Goal: Task Accomplishment & Management: Use online tool/utility

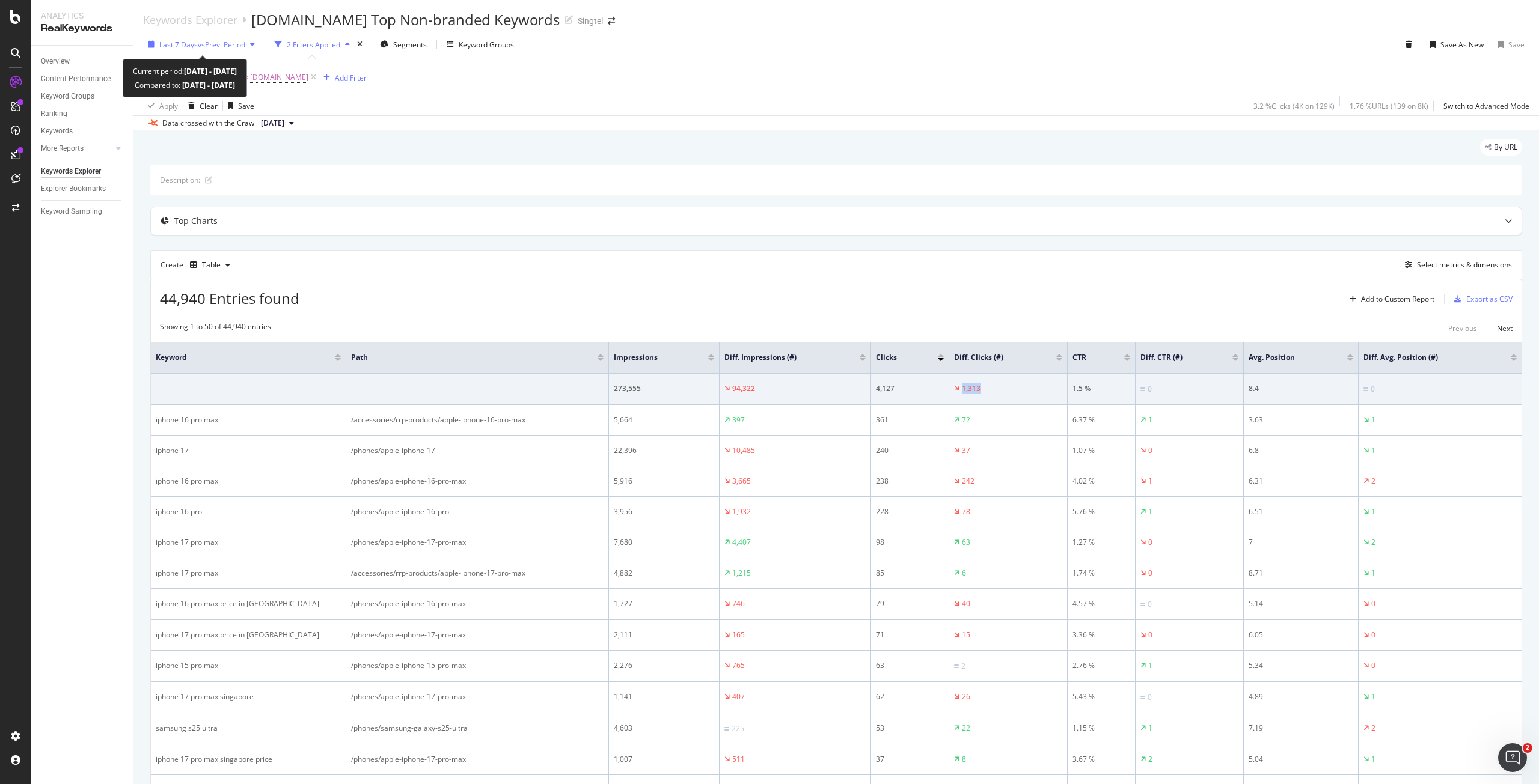
click at [221, 42] on span "vs Prev. Period" at bounding box center [221, 44] width 48 height 10
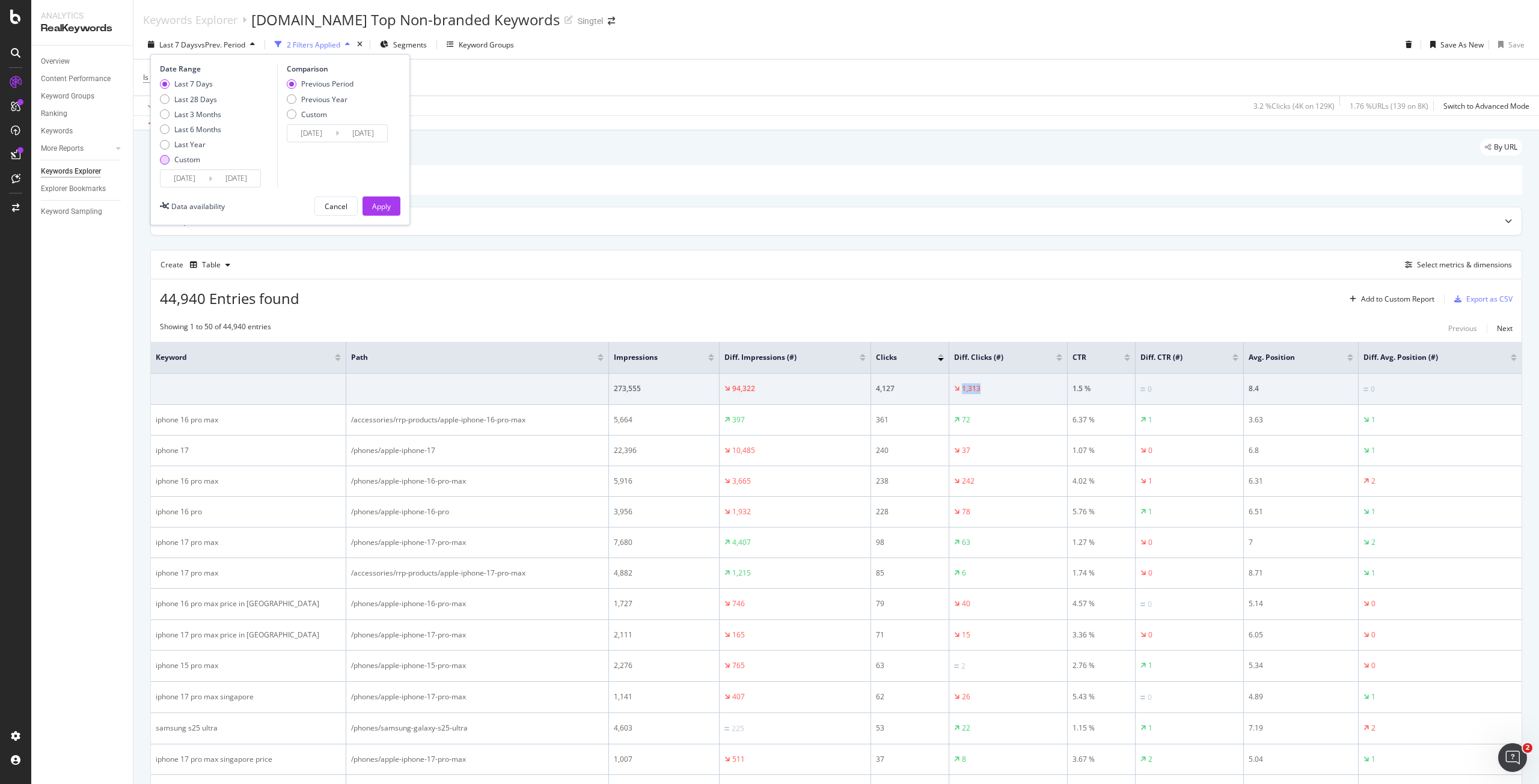
click at [195, 158] on div "Custom" at bounding box center [187, 160] width 26 height 10
type input "2025/09/07"
type input "2025/08/10"
type input "2025/09/06"
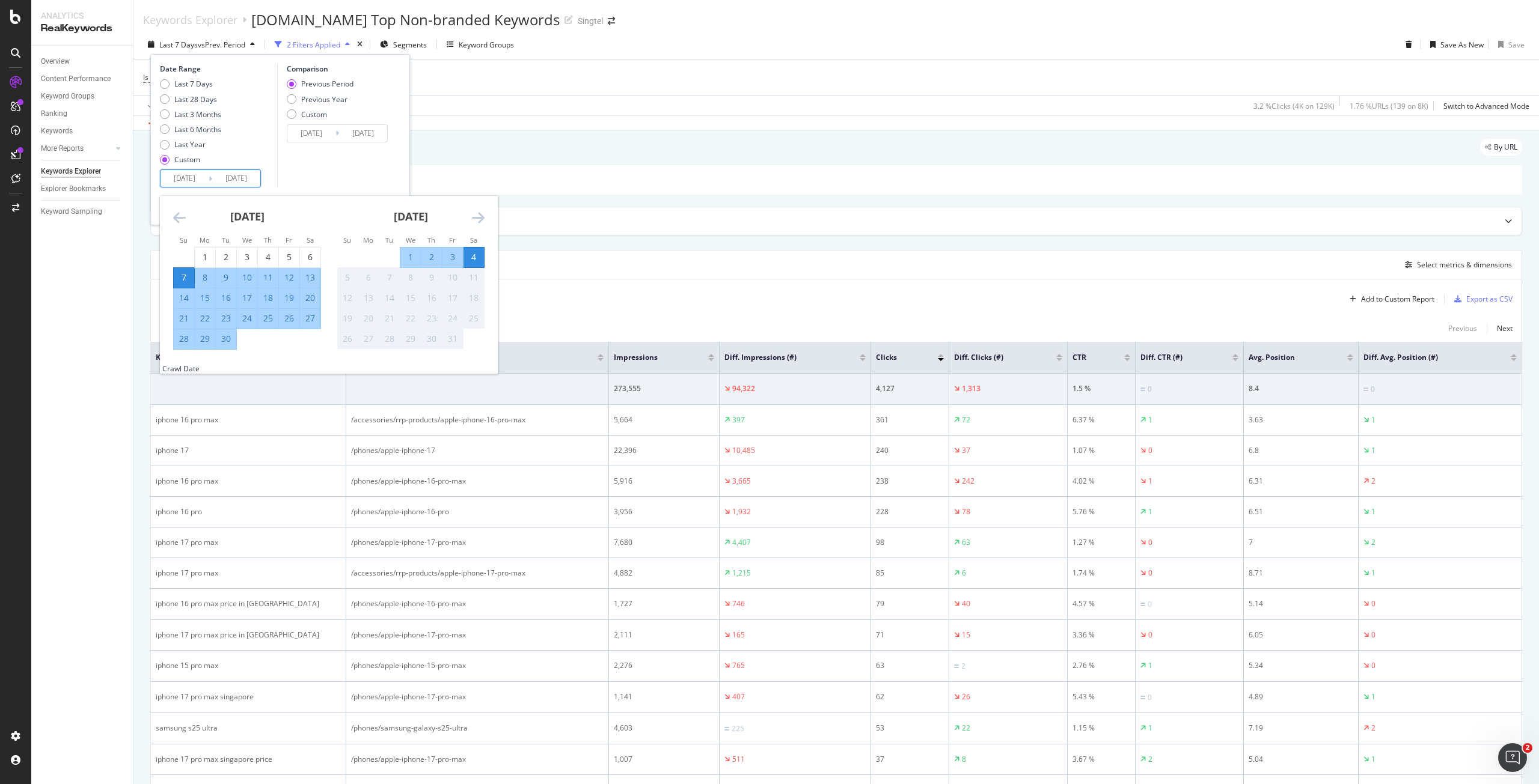
click at [184, 179] on input "2025/09/07" at bounding box center [184, 179] width 48 height 16
click at [199, 85] on div "Last 7 Days" at bounding box center [193, 84] width 39 height 10
type input "2025/09/28"
type input "2025/09/21"
type input "2025/09/27"
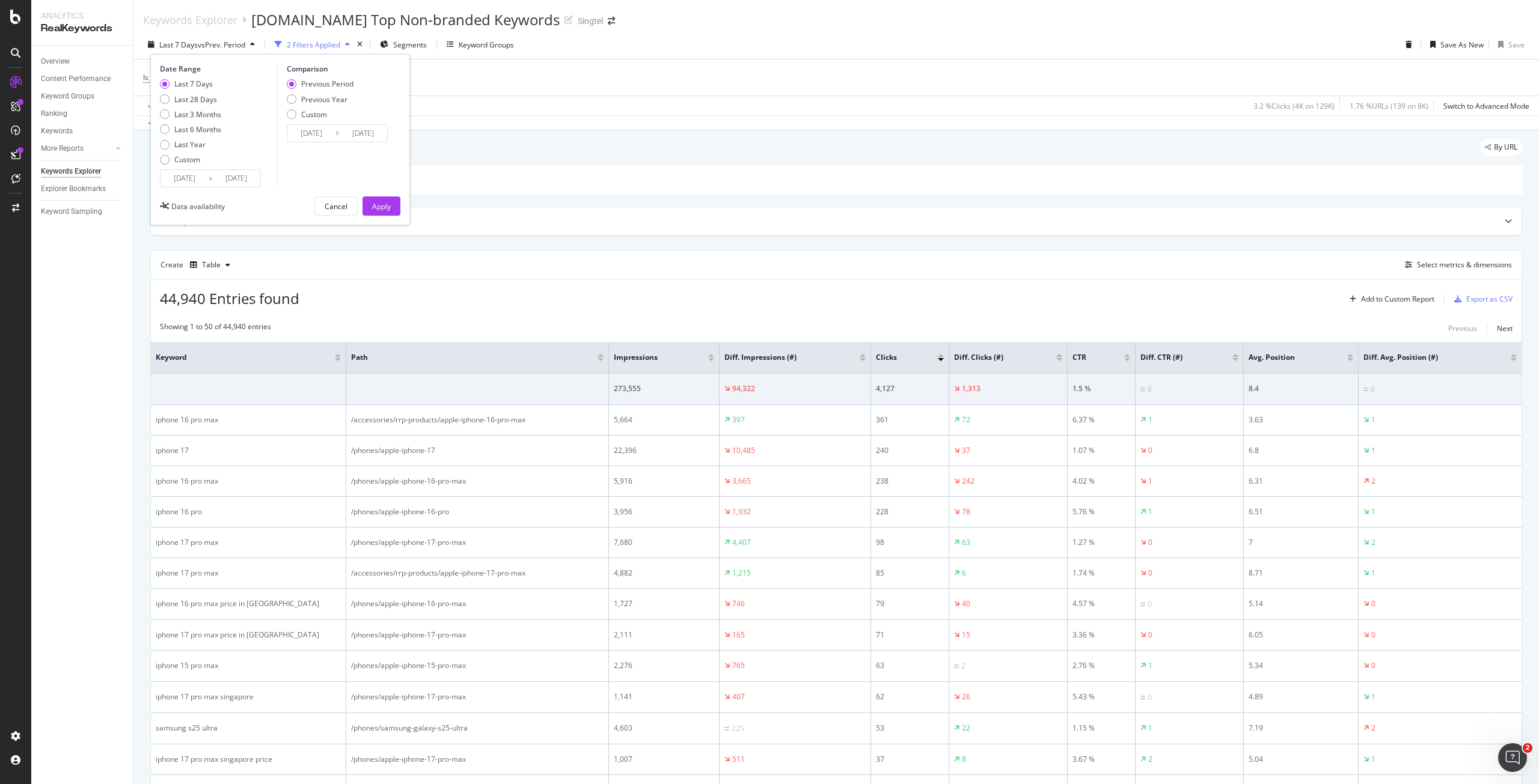
click at [192, 178] on input "2025/09/28" at bounding box center [184, 179] width 48 height 16
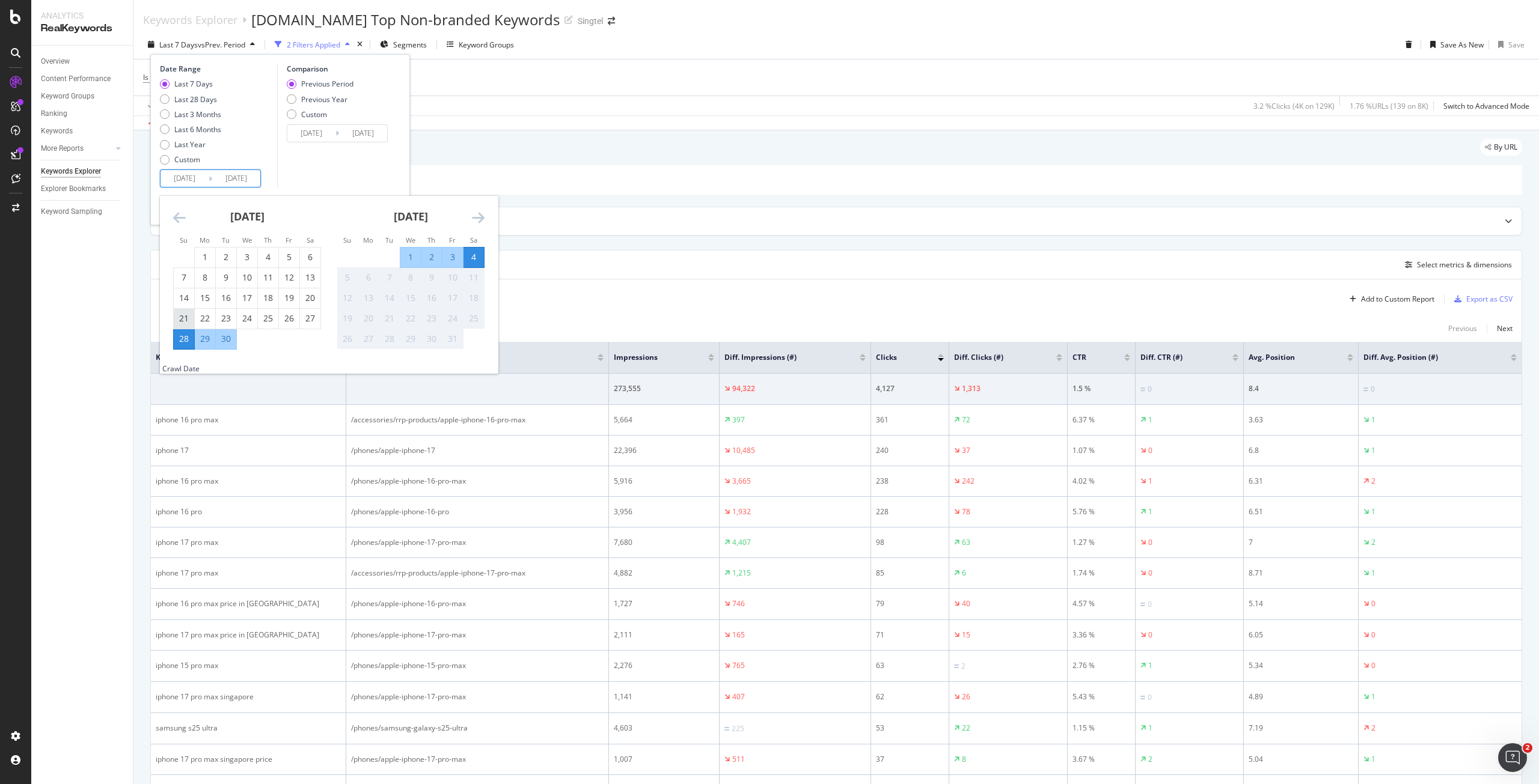
click at [184, 316] on div "21" at bounding box center [184, 318] width 21 height 12
type input "2025/09/21"
type input "2025/09/07"
type input "2025/09/20"
click at [307, 313] on div "27" at bounding box center [310, 318] width 21 height 12
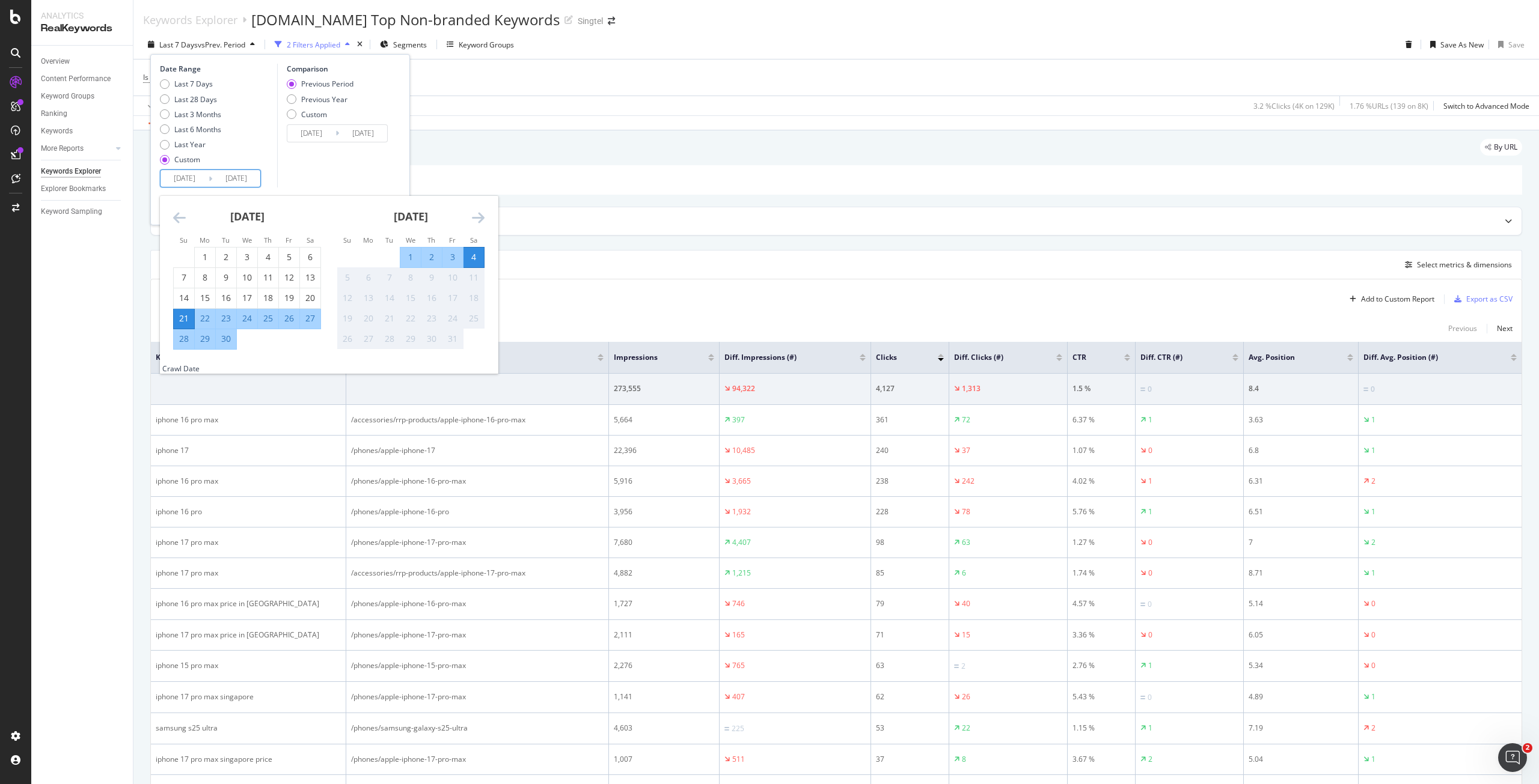
type input "2025/09/27"
type input "2025/09/14"
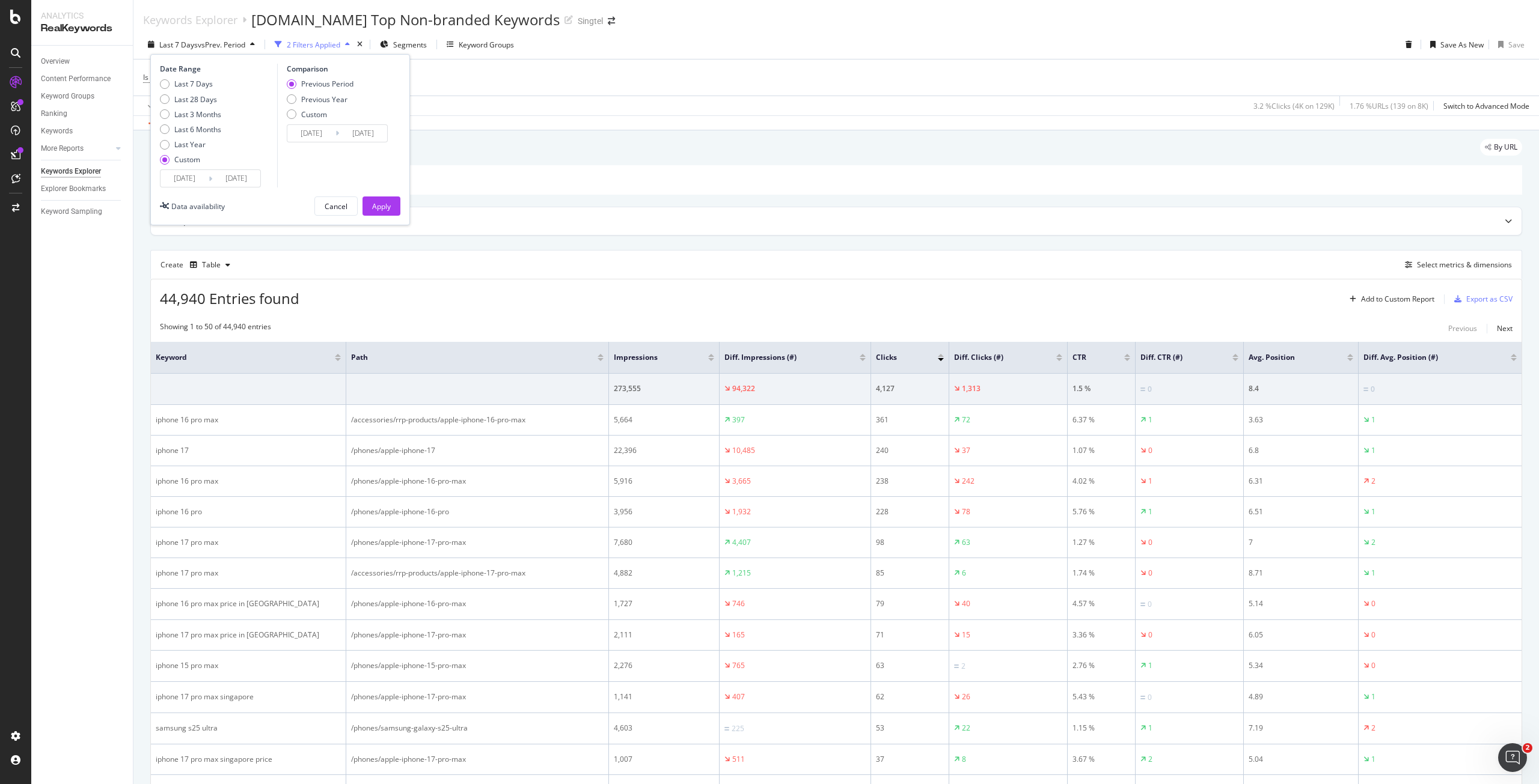
click at [318, 140] on input "2025/09/14" at bounding box center [311, 133] width 48 height 16
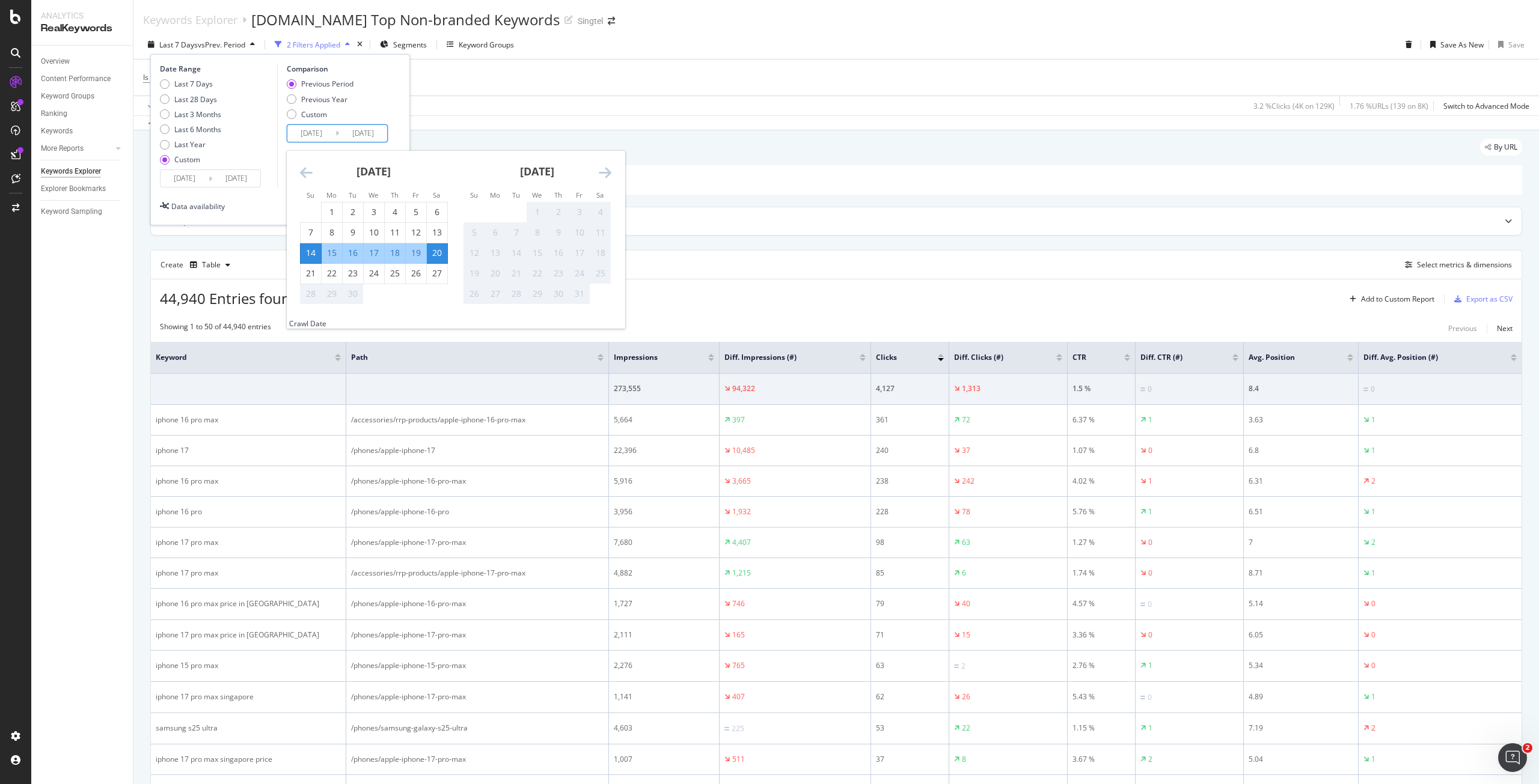
click at [385, 104] on div "Previous Period Previous Year Custom" at bounding box center [338, 101] width 105 height 45
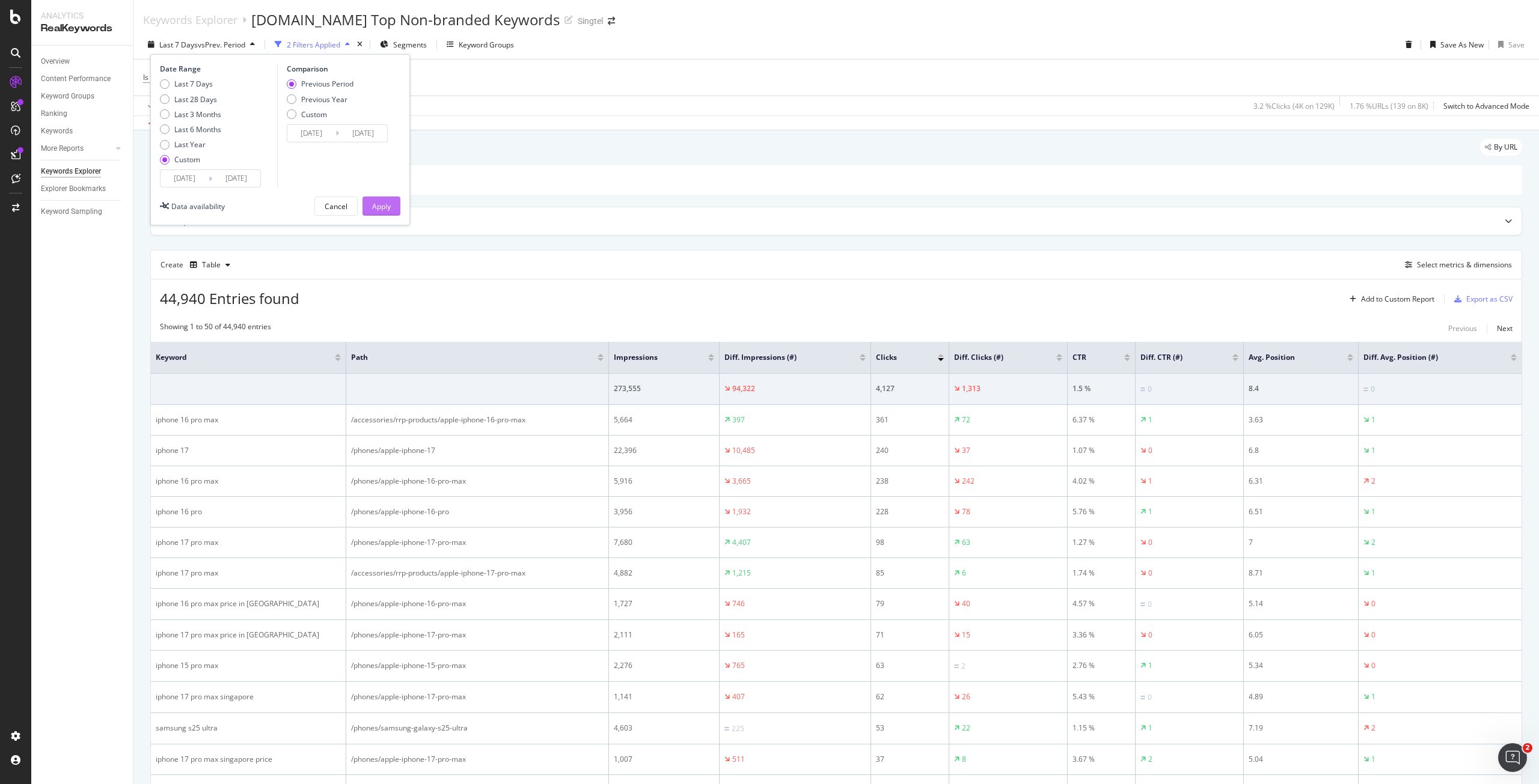
click at [380, 197] on button "Apply" at bounding box center [381, 206] width 38 height 19
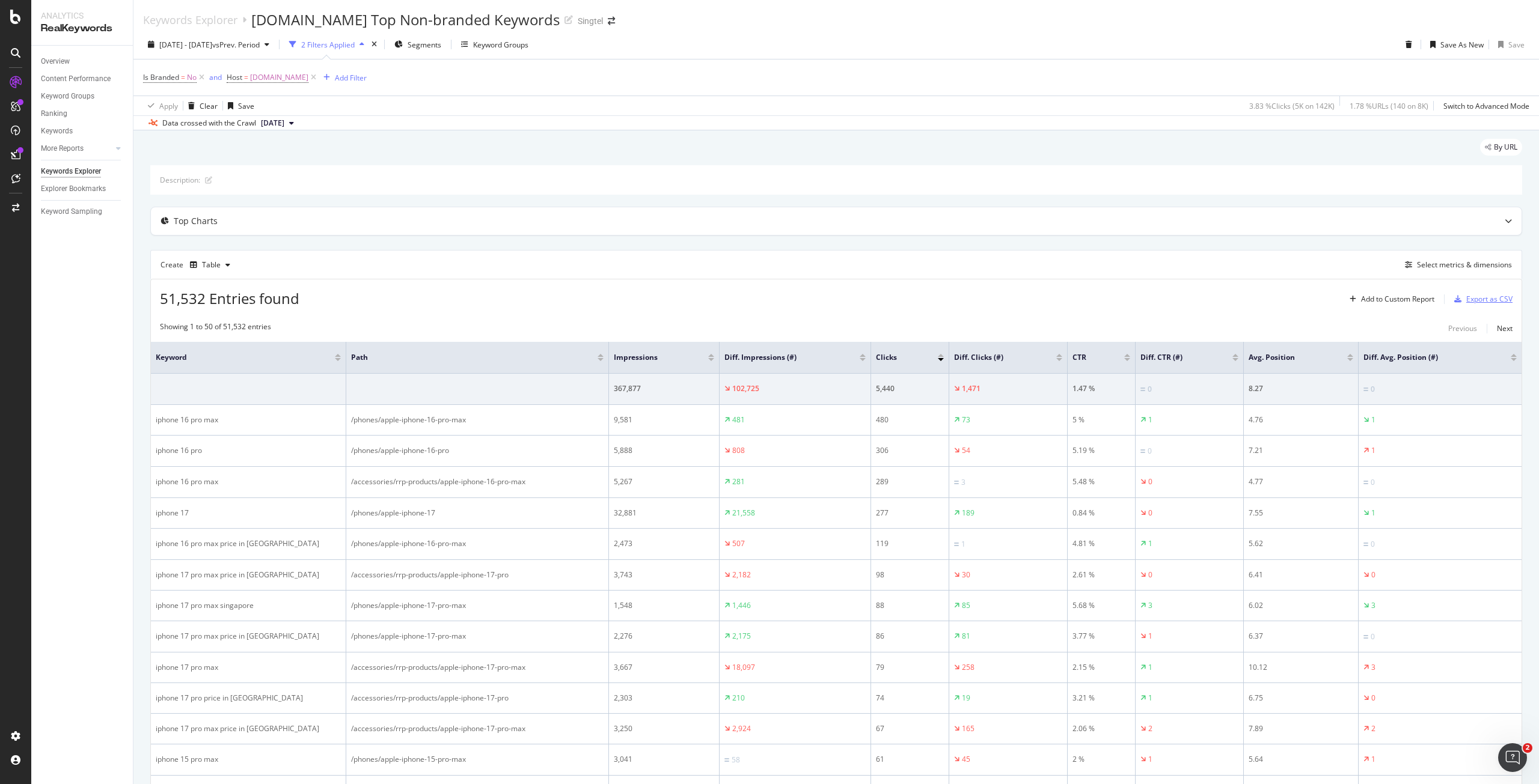
click at [1467, 299] on div "Export as CSV" at bounding box center [1490, 299] width 46 height 10
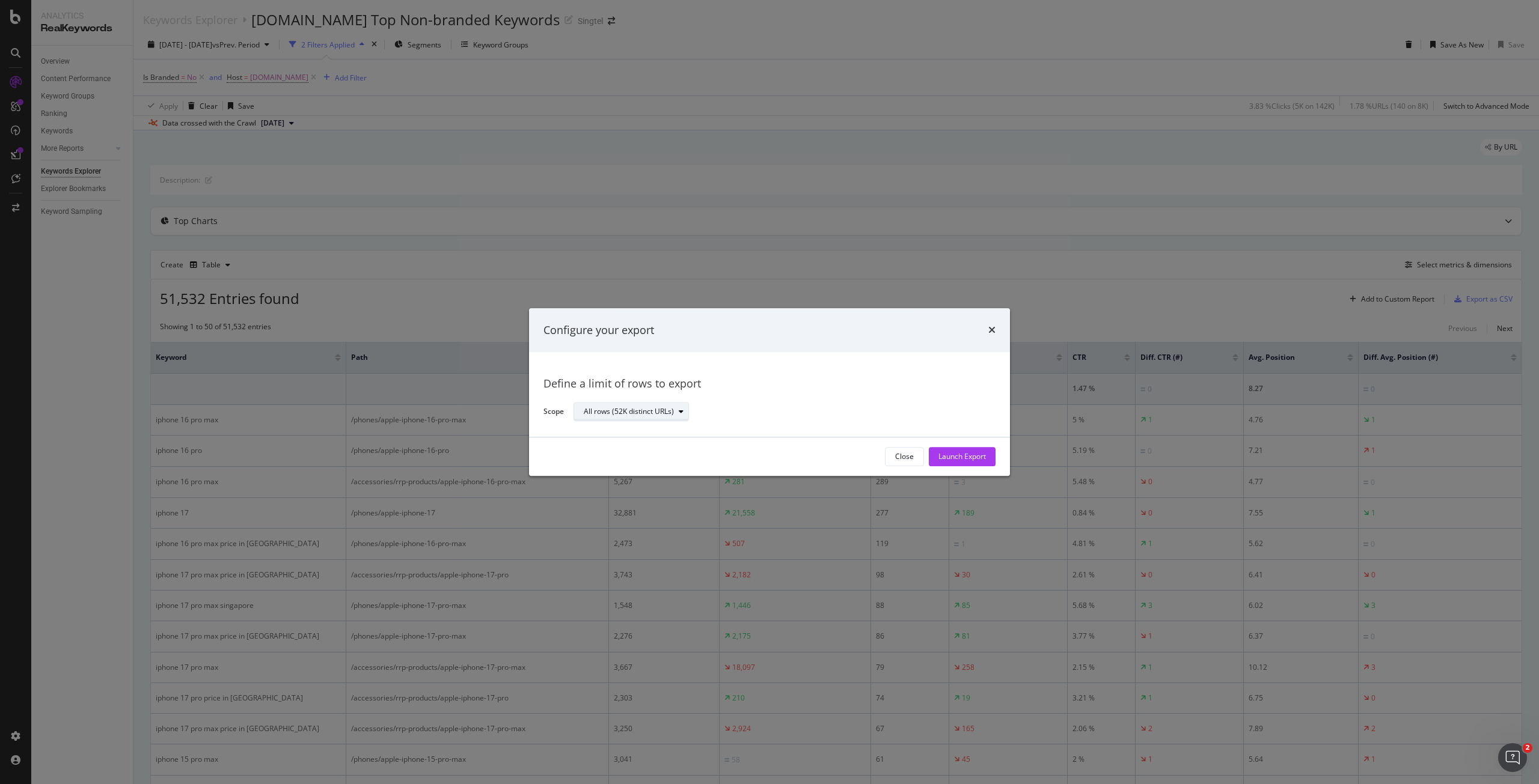
click at [678, 420] on div "All rows (52K distinct URLs)" at bounding box center [635, 412] width 105 height 16
click at [661, 454] on div "Define a limit" at bounding box center [637, 452] width 117 height 15
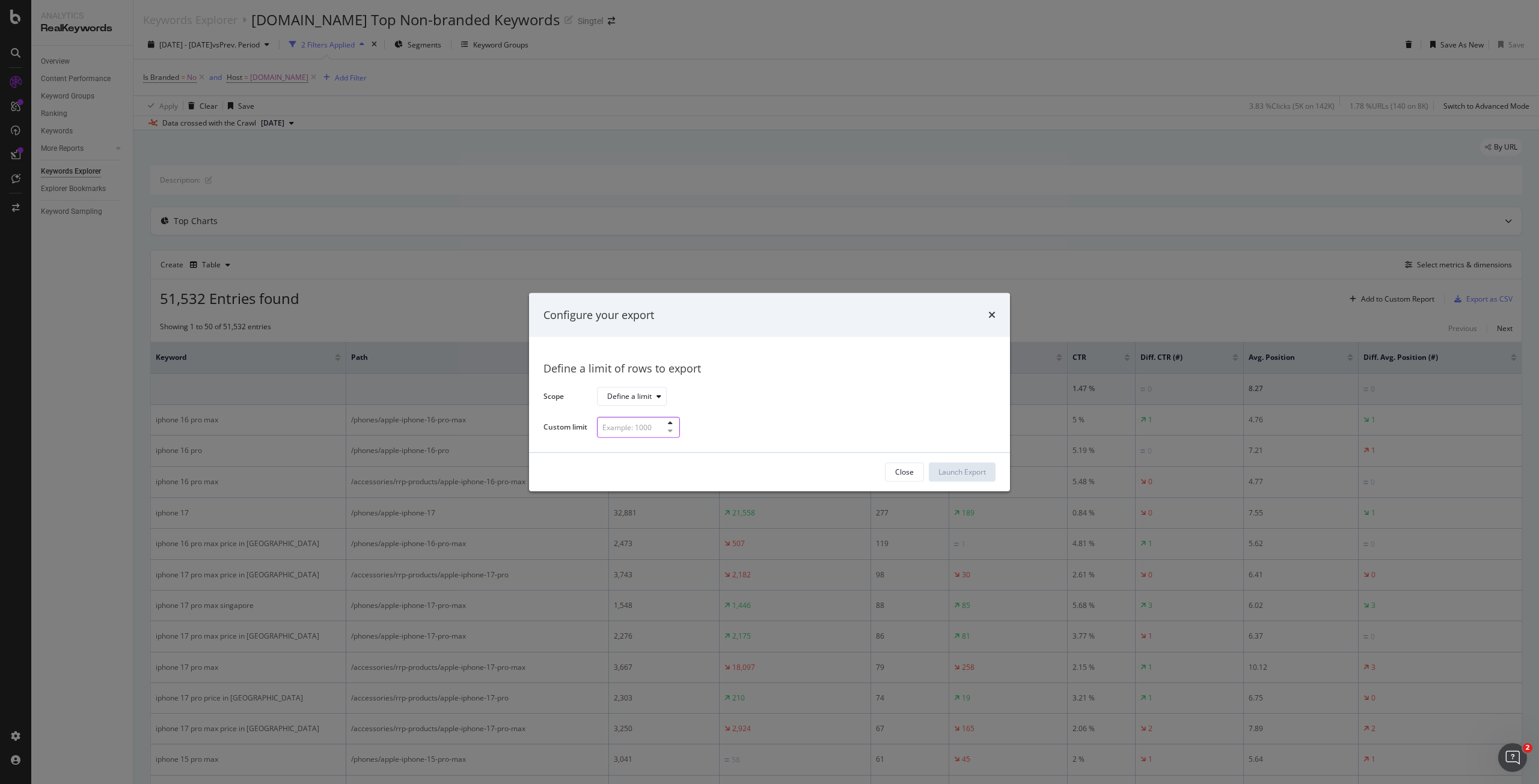
click at [653, 435] on input "modal" at bounding box center [638, 428] width 83 height 21
type input "30"
click at [945, 474] on div "Launch Export" at bounding box center [962, 472] width 48 height 10
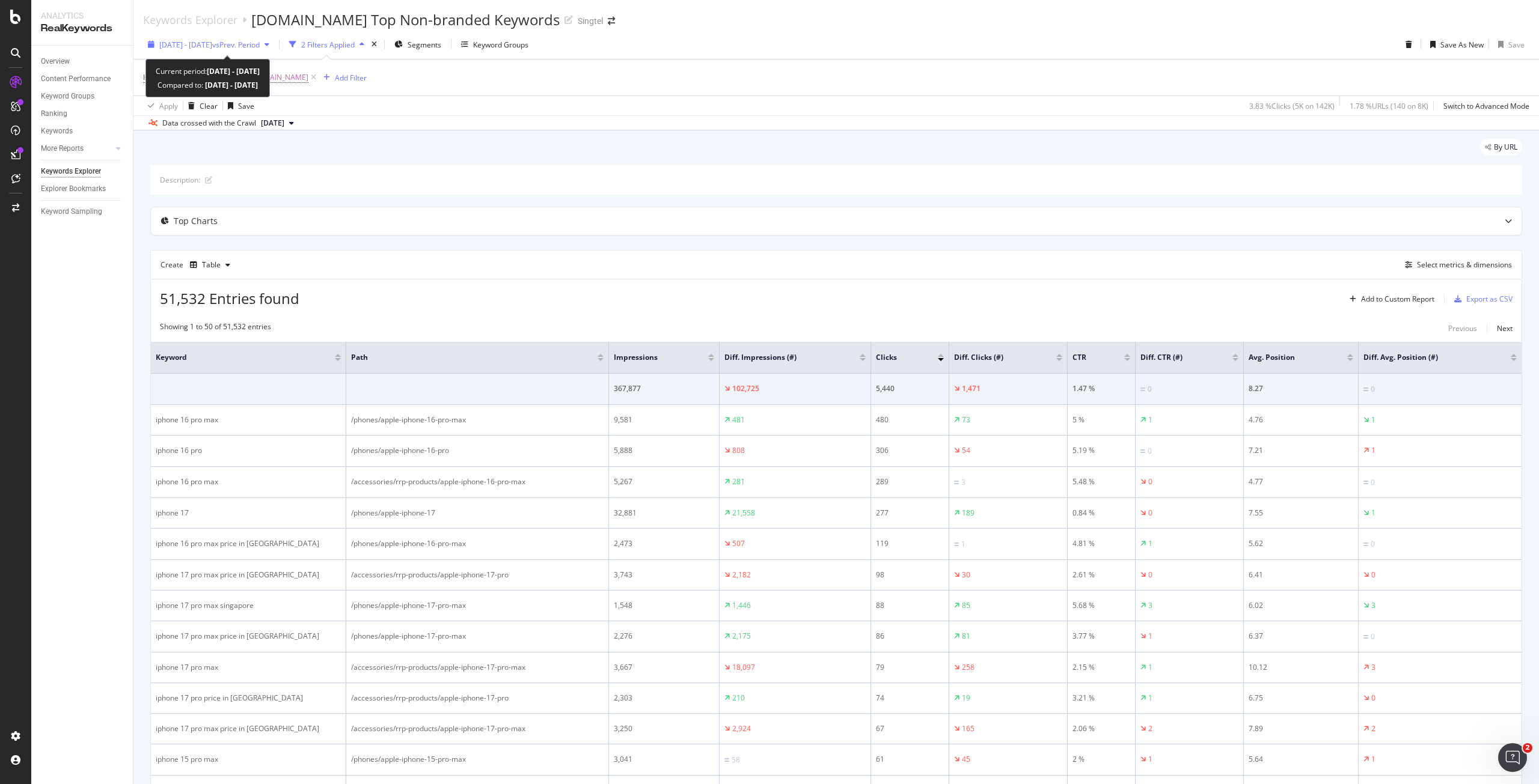
click at [212, 41] on span "2025 Sep. 21st - Sep. 27th" at bounding box center [186, 44] width 53 height 10
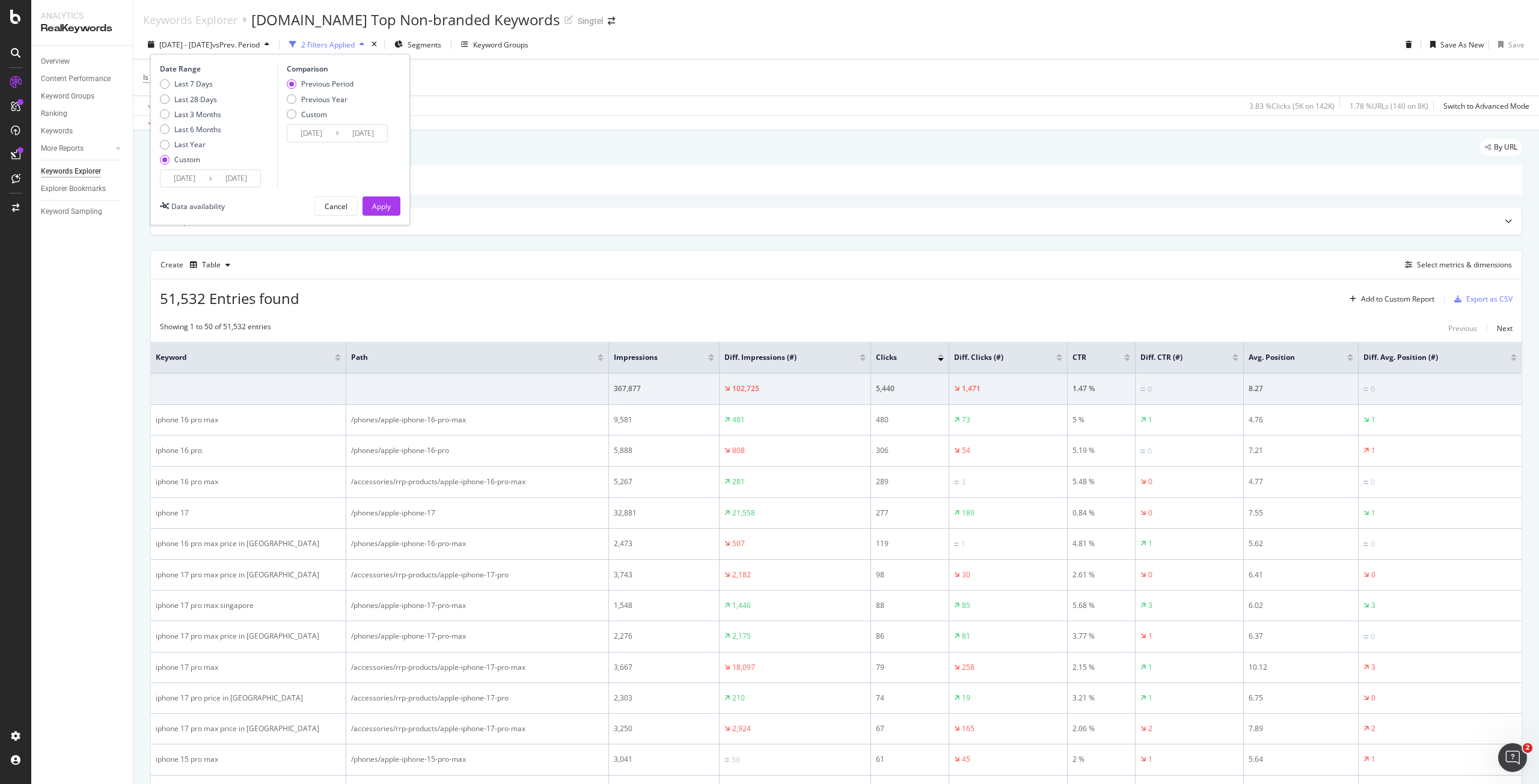
click at [194, 174] on input "2025/09/21" at bounding box center [184, 179] width 48 height 16
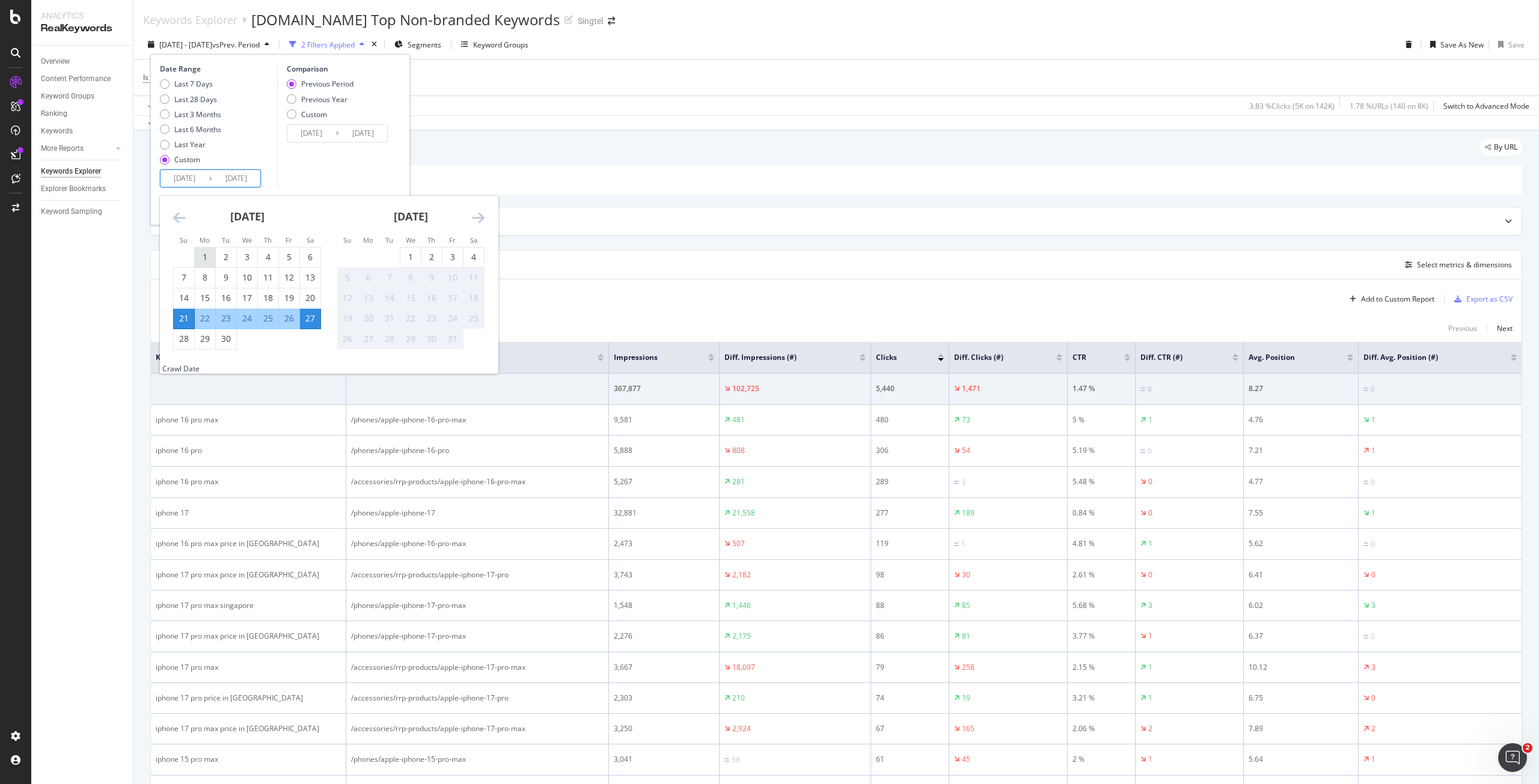
click at [202, 256] on div "1" at bounding box center [205, 257] width 21 height 12
type input "2025/09/01"
type input "2025/08/05"
type input "2025/08/31"
click at [226, 342] on div "30" at bounding box center [226, 339] width 21 height 12
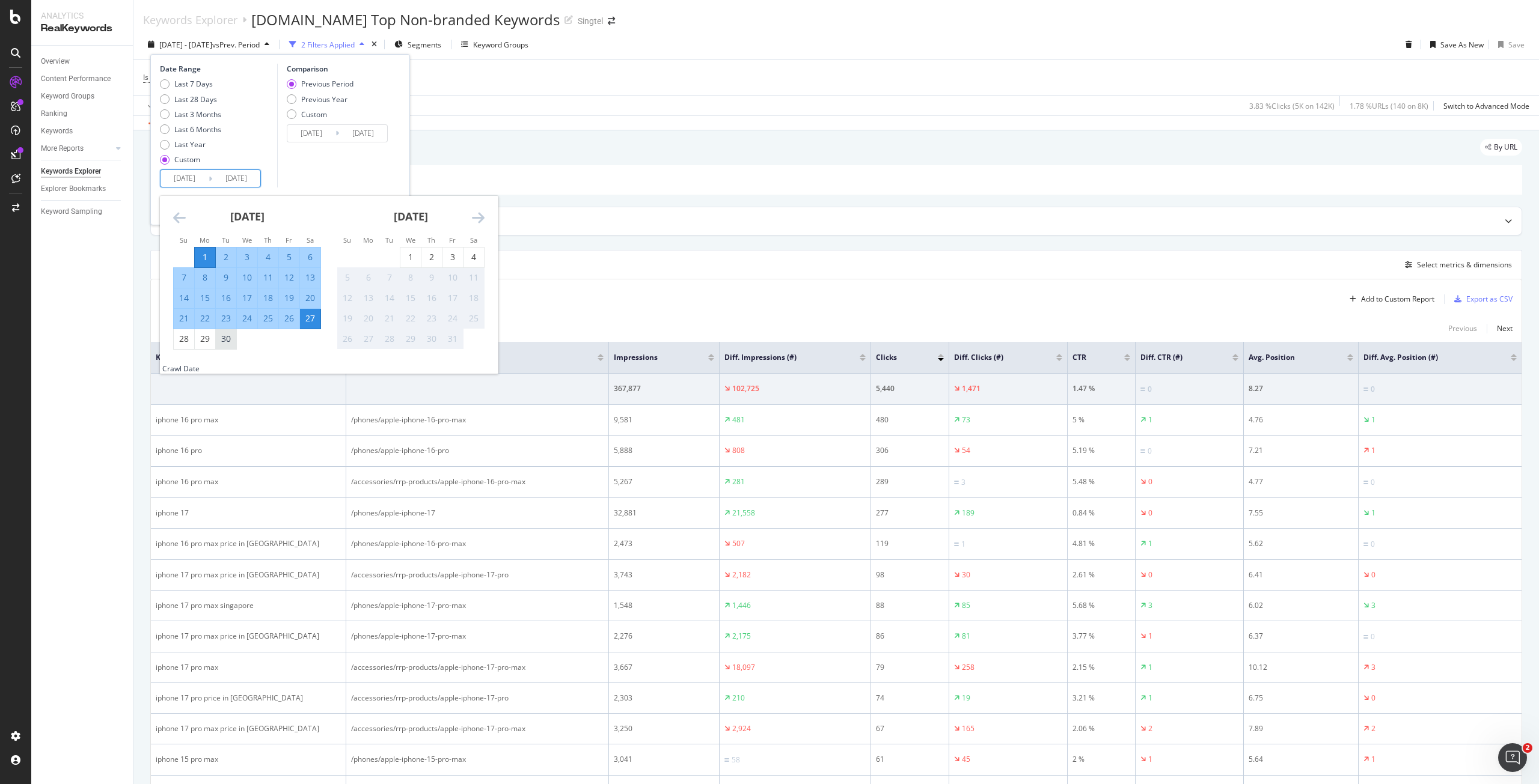
type input "2025/09/30"
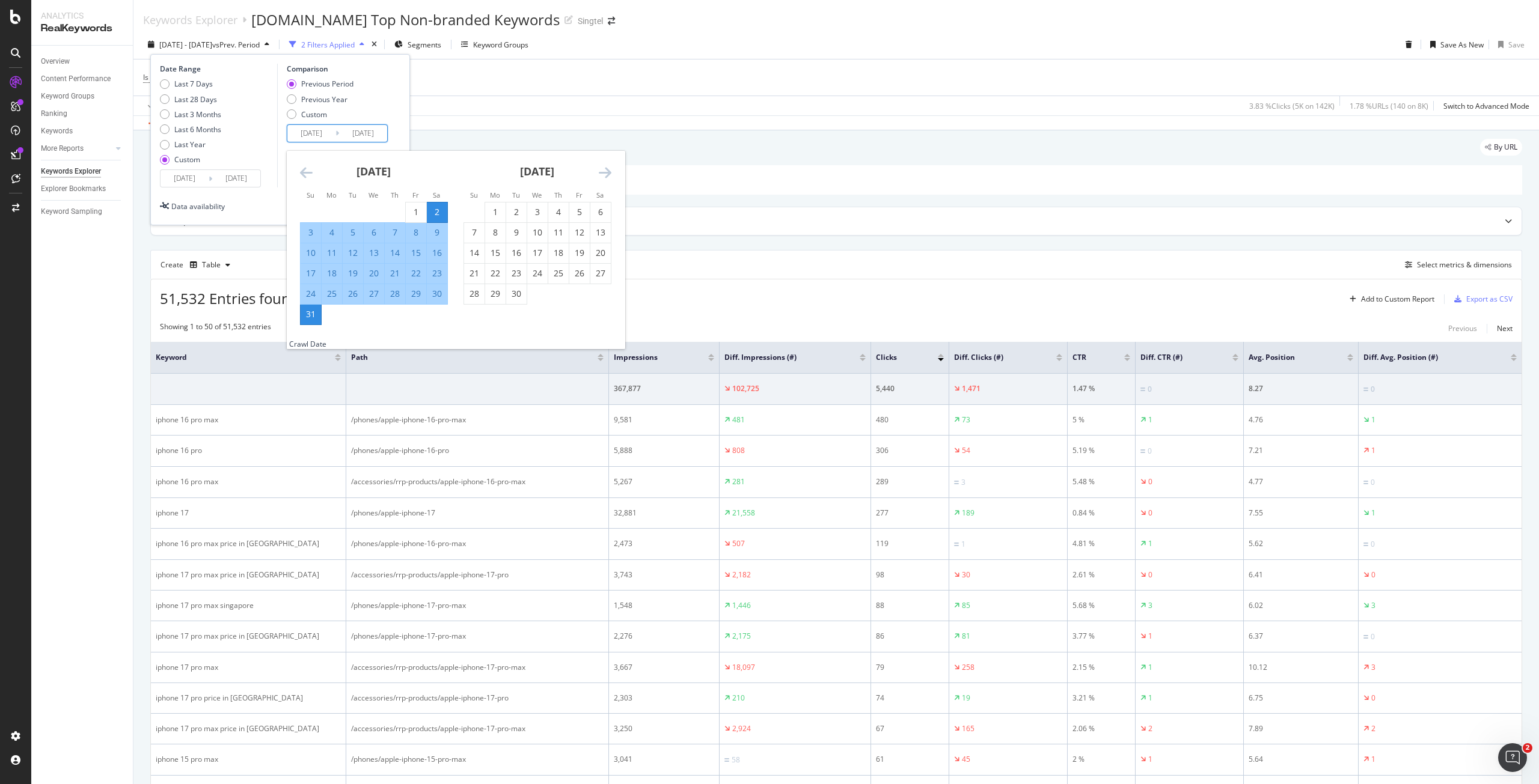
click at [320, 135] on input "2025/08/02" at bounding box center [311, 133] width 48 height 16
click at [418, 216] on div "1" at bounding box center [416, 212] width 21 height 12
type input "2025/08/01"
click at [404, 93] on div "Date Range Last 7 Days Last 28 Days Last 3 Months Last 6 Months Last Year Custo…" at bounding box center [281, 140] width 260 height 171
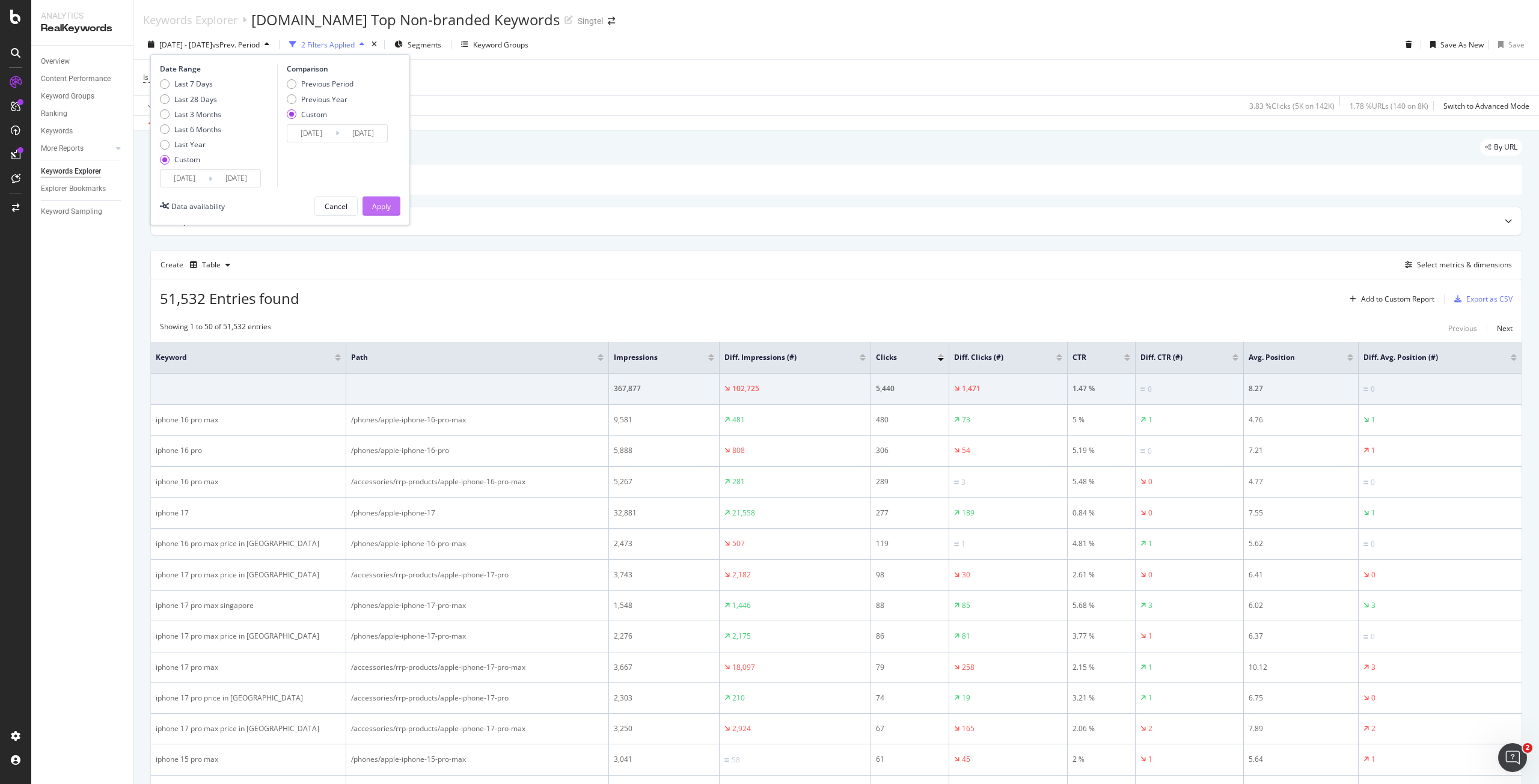
click at [395, 204] on button "Apply" at bounding box center [381, 206] width 38 height 19
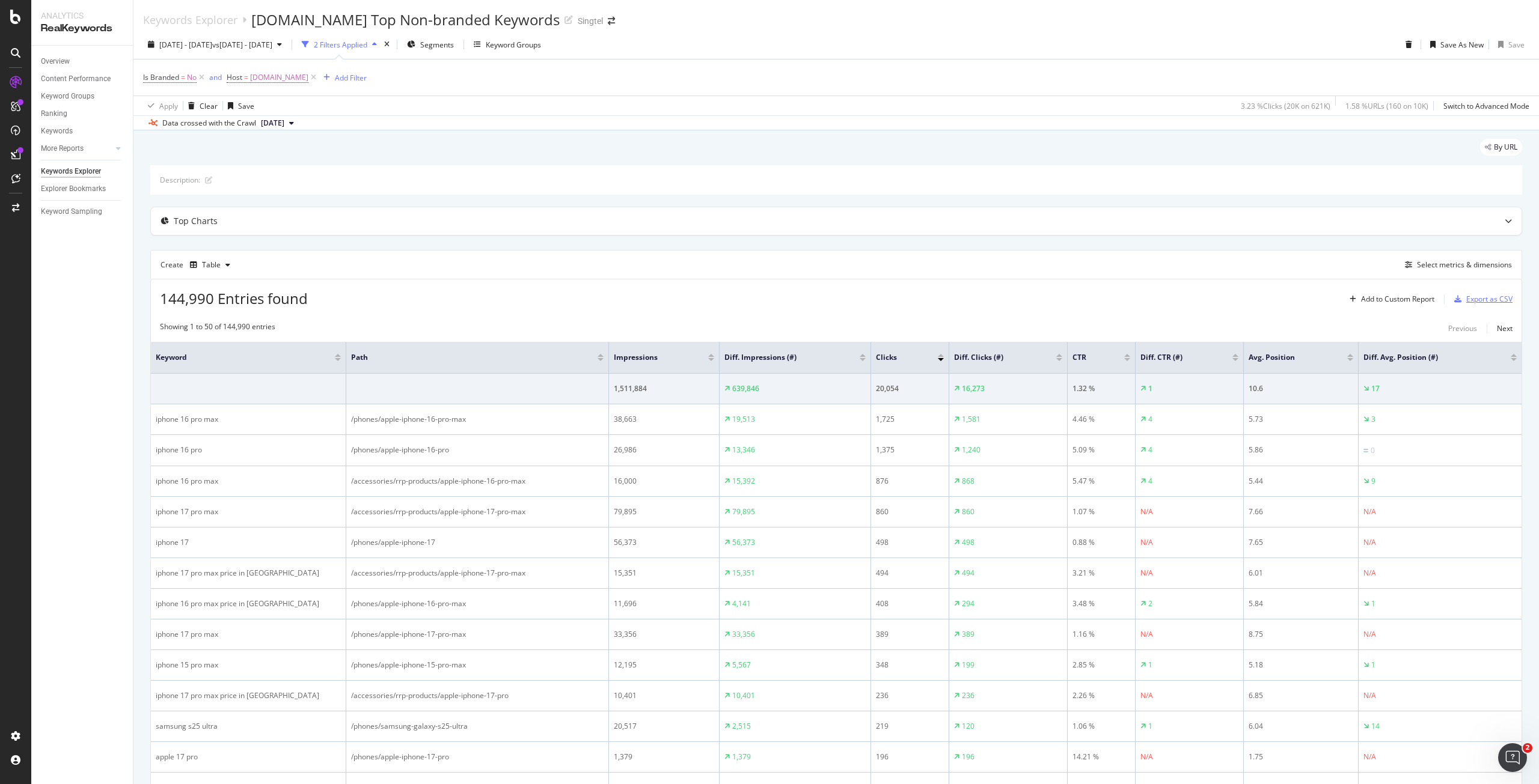
click at [1467, 296] on div "Export as CSV" at bounding box center [1490, 299] width 46 height 10
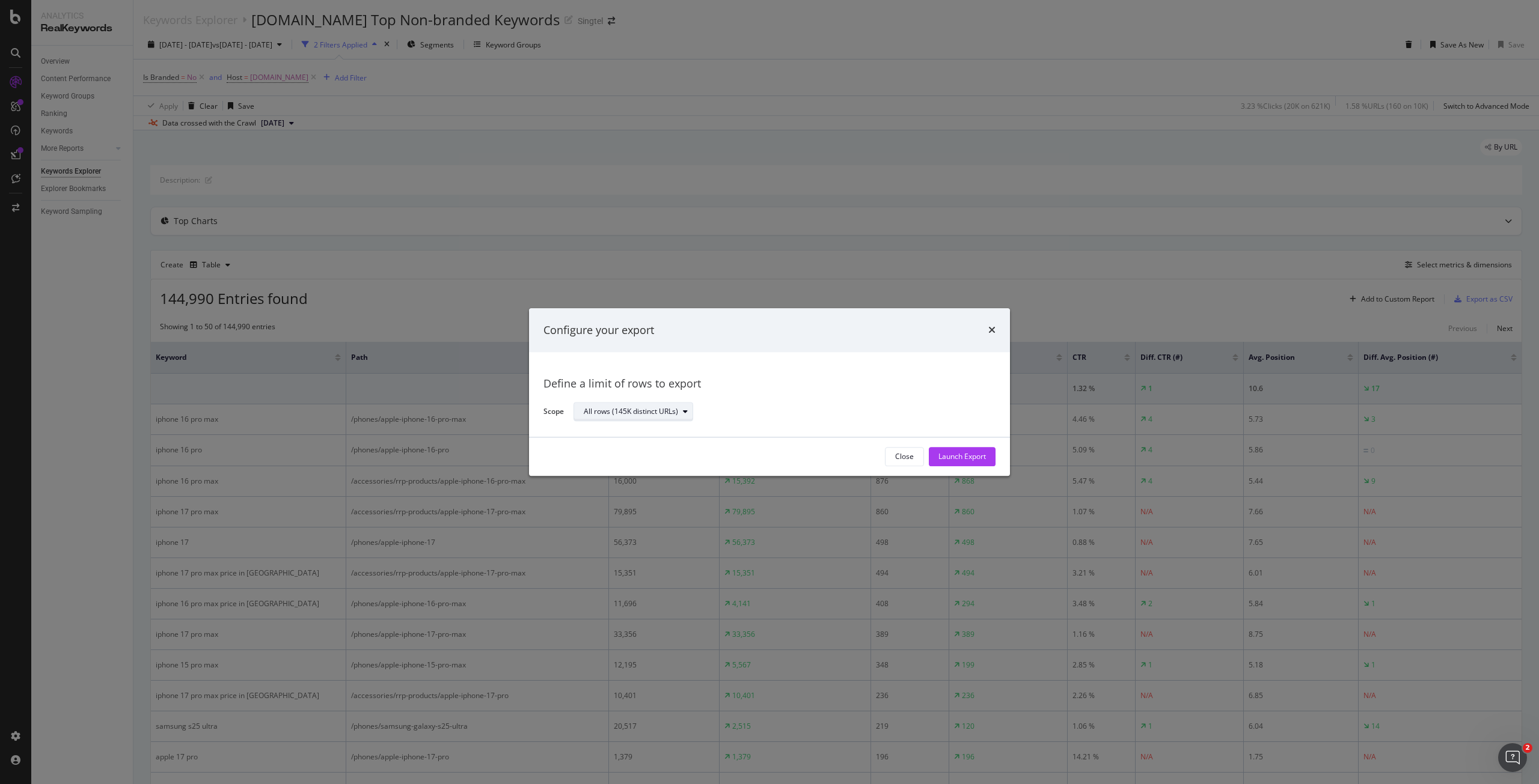
click at [624, 413] on div "All rows (145K distinct URLs)" at bounding box center [630, 412] width 95 height 7
click at [615, 449] on div "Define a limit" at bounding box center [611, 452] width 44 height 10
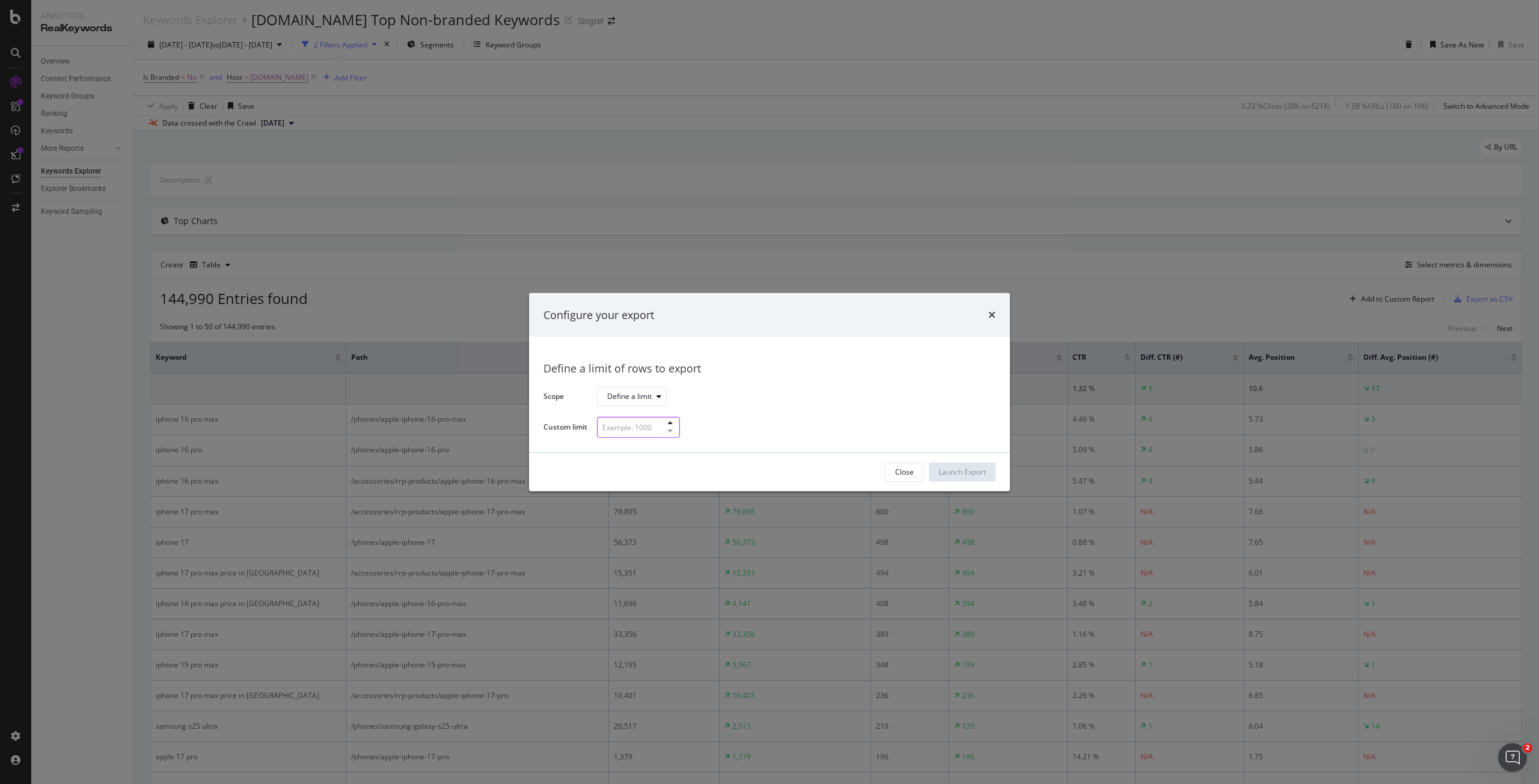
click at [627, 434] on input "modal" at bounding box center [638, 428] width 83 height 21
type input "30"
click at [969, 467] on div "Launch Export" at bounding box center [962, 472] width 48 height 18
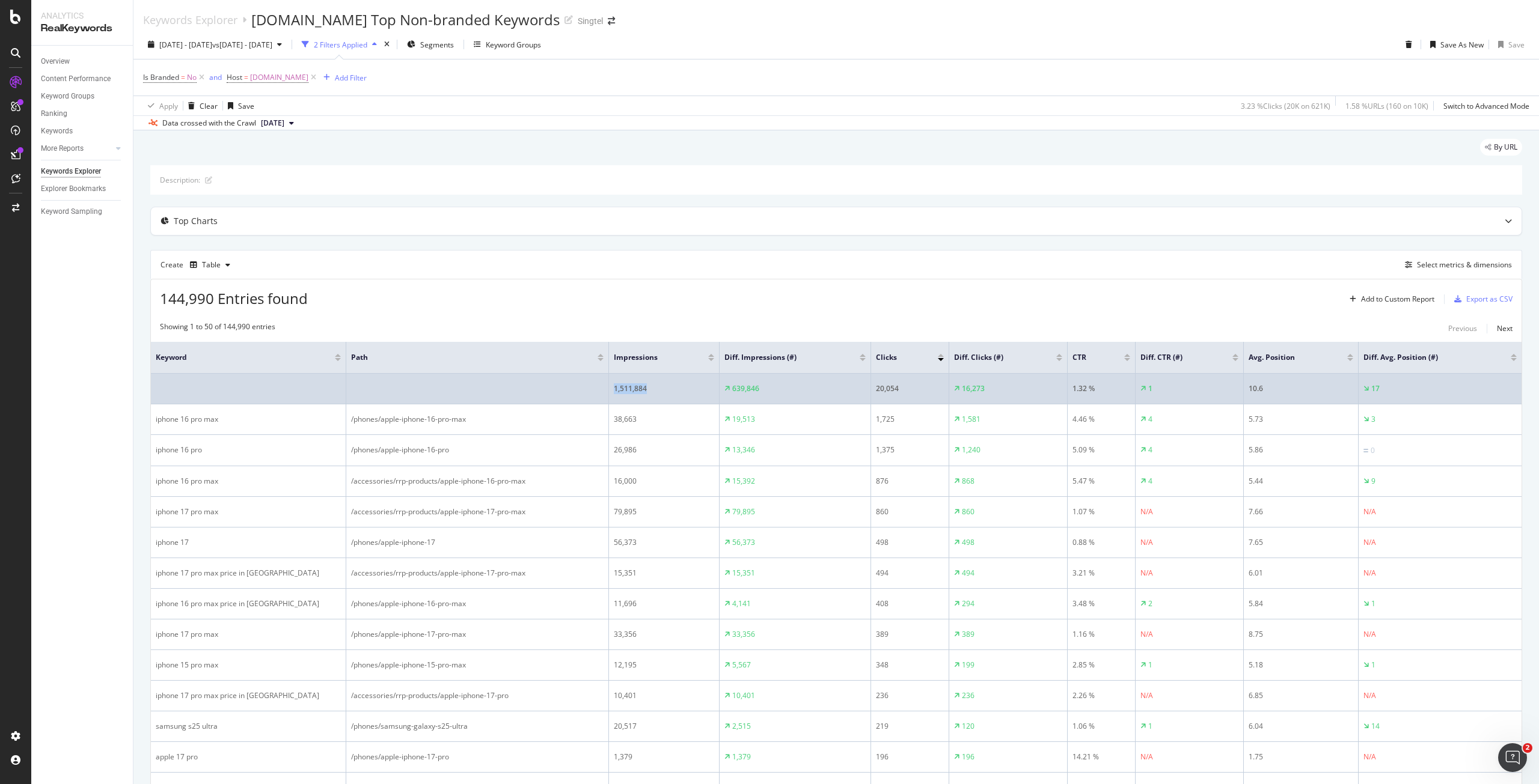
drag, startPoint x: 670, startPoint y: 391, endPoint x: 600, endPoint y: 378, distance: 71.2
click at [600, 378] on tr "1,511,884 639,846 20,054 16,273 1.32 % 1 10.6 17" at bounding box center [836, 388] width 1371 height 30
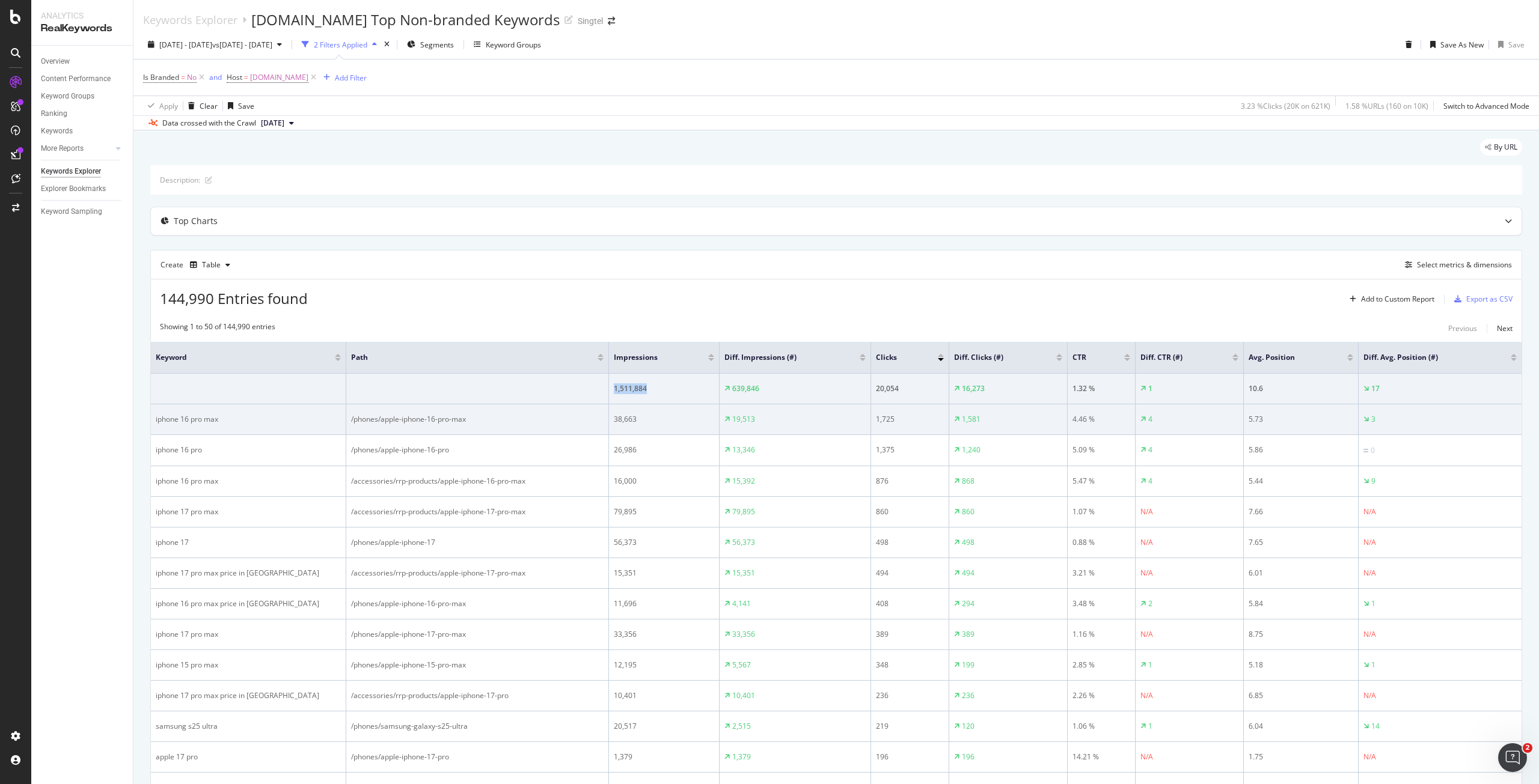
copy tr "1,511,884"
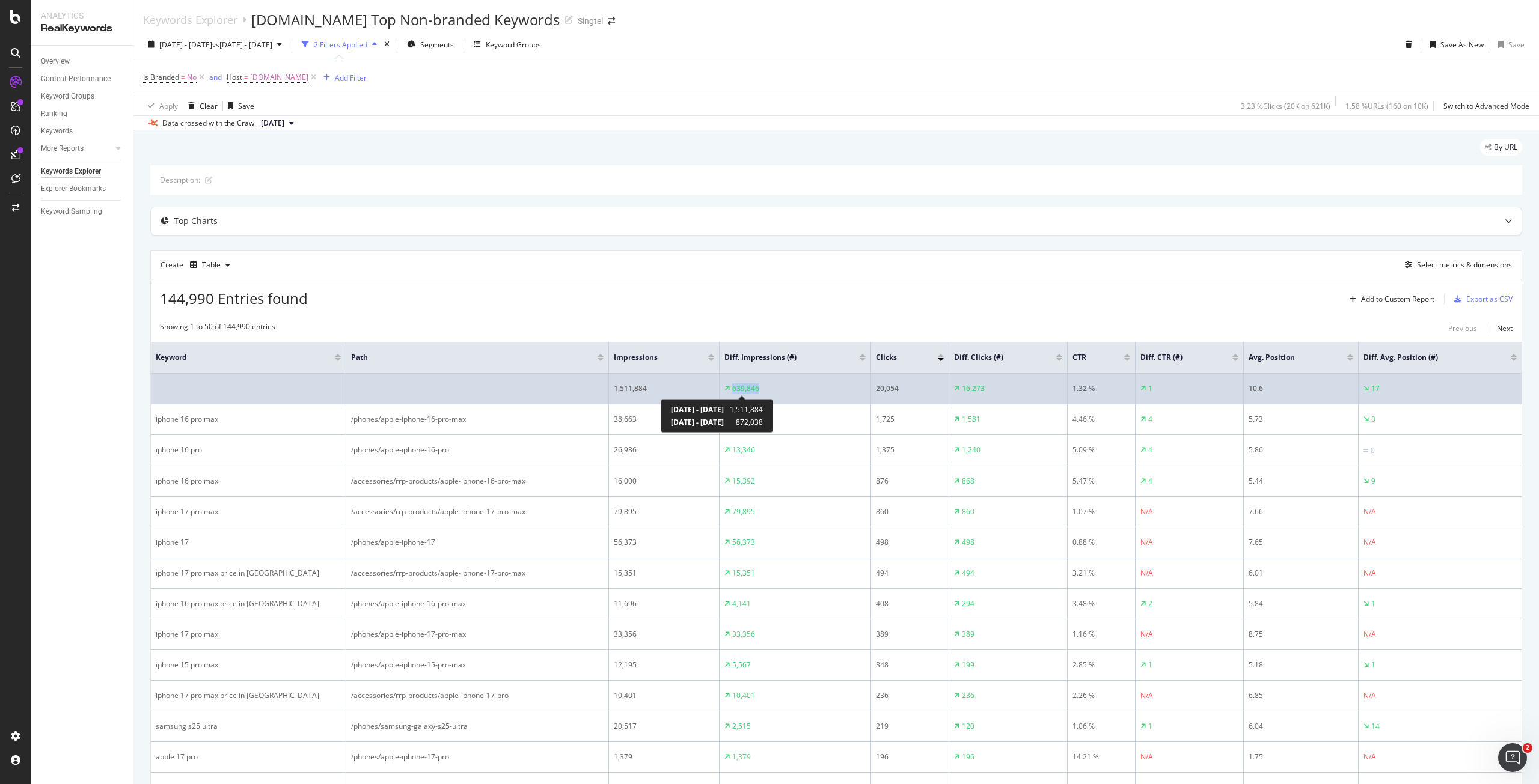
drag, startPoint x: 773, startPoint y: 393, endPoint x: 728, endPoint y: 389, distance: 45.2
click at [728, 389] on div "639,846" at bounding box center [795, 388] width 142 height 11
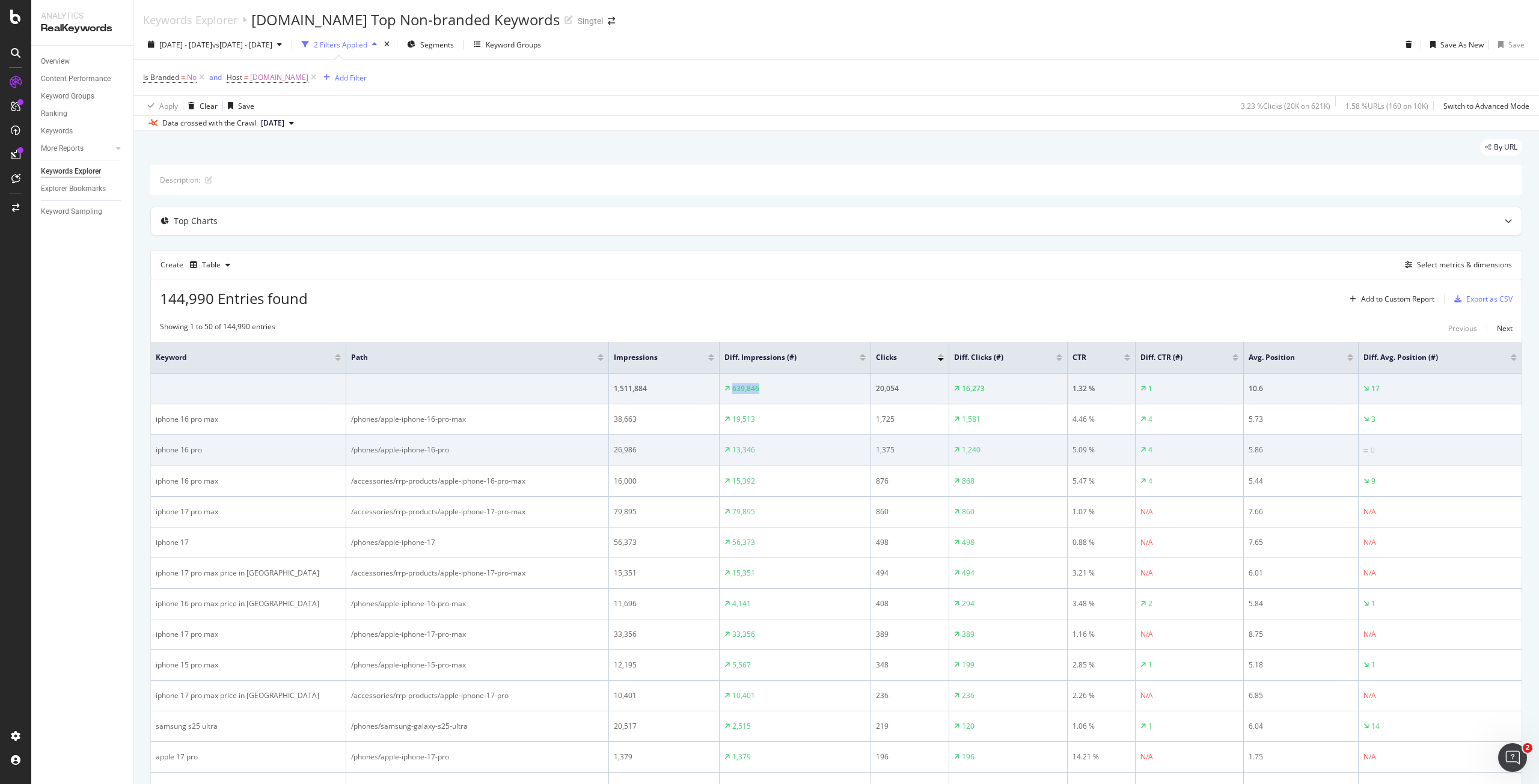
copy div "639,846"
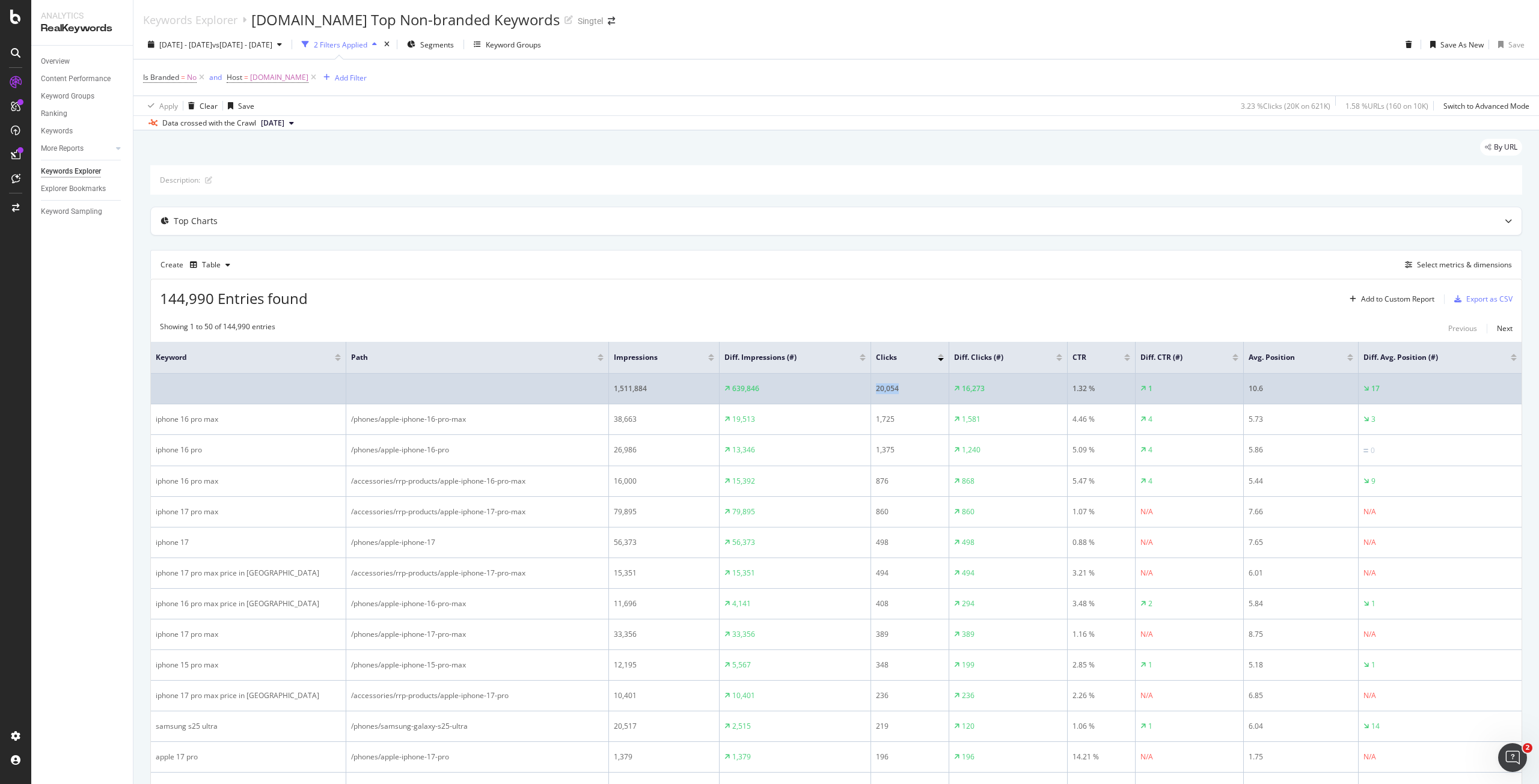
drag, startPoint x: 918, startPoint y: 387, endPoint x: 857, endPoint y: 396, distance: 61.7
click at [857, 396] on tr "1,511,884 639,846 20,054 16,273 1.32 % 1 10.6 17" at bounding box center [836, 388] width 1371 height 30
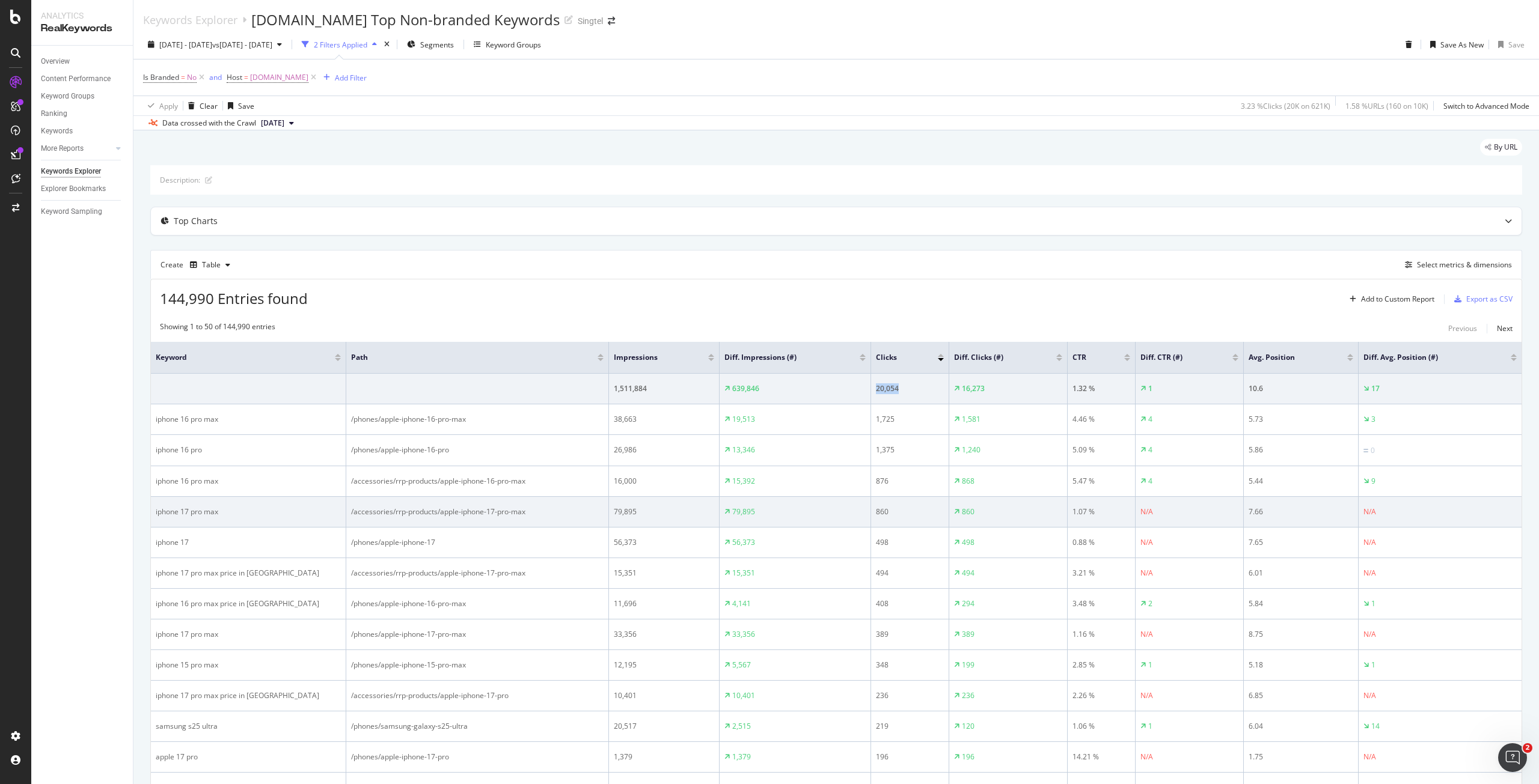
copy tr "20,054"
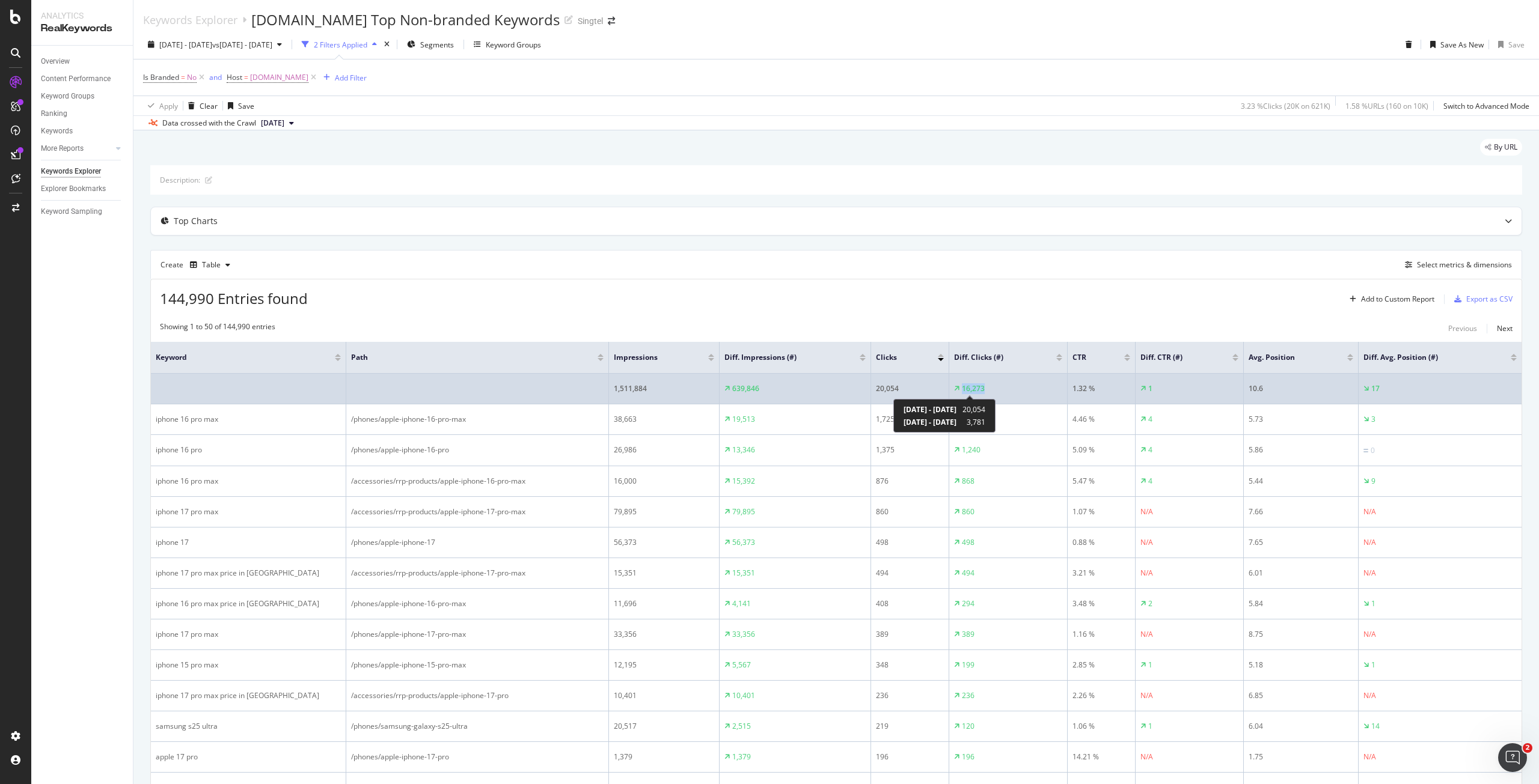
drag, startPoint x: 1017, startPoint y: 387, endPoint x: 960, endPoint y: 393, distance: 57.3
click at [960, 393] on div "16,273" at bounding box center [1007, 388] width 108 height 11
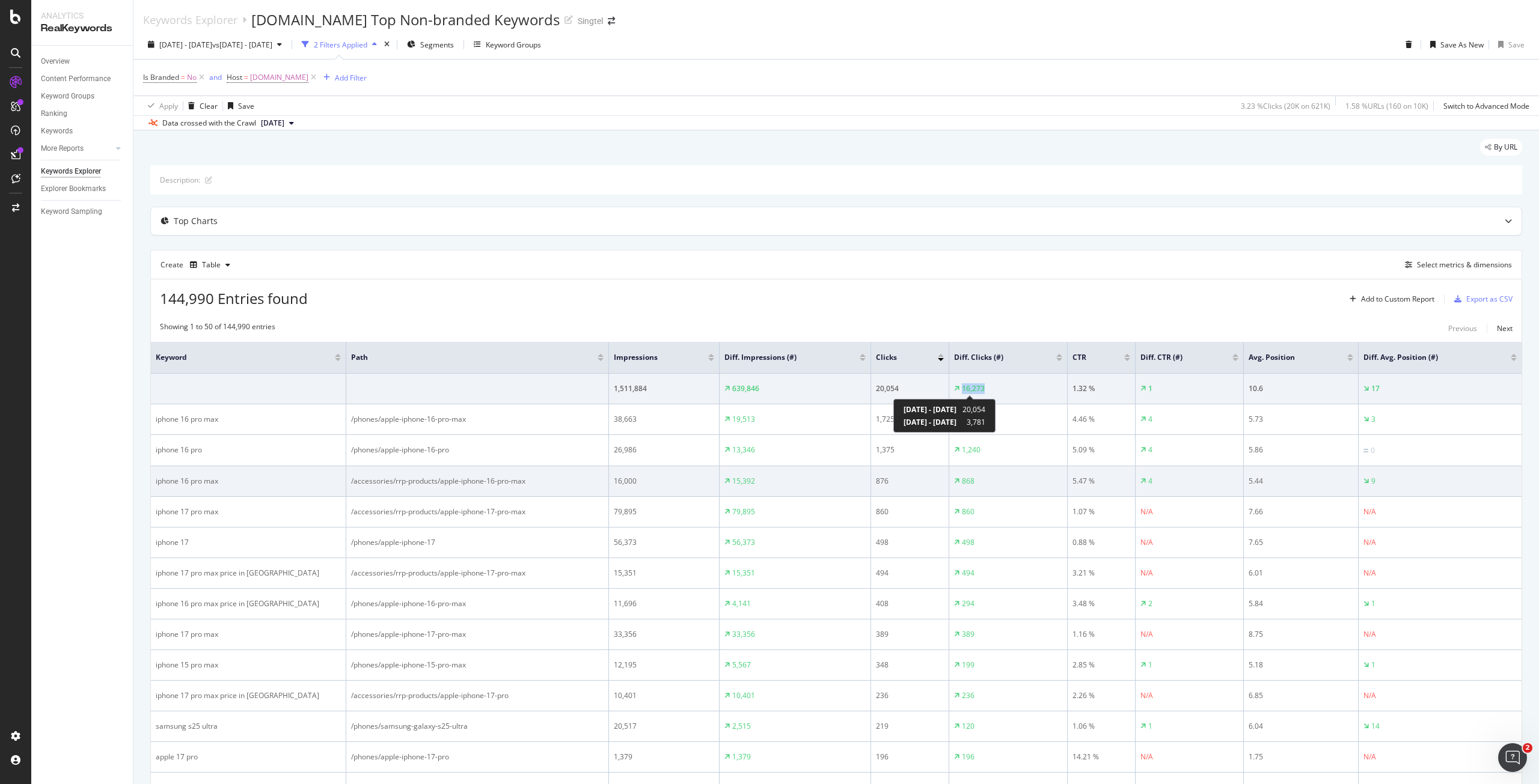
copy div "16,273"
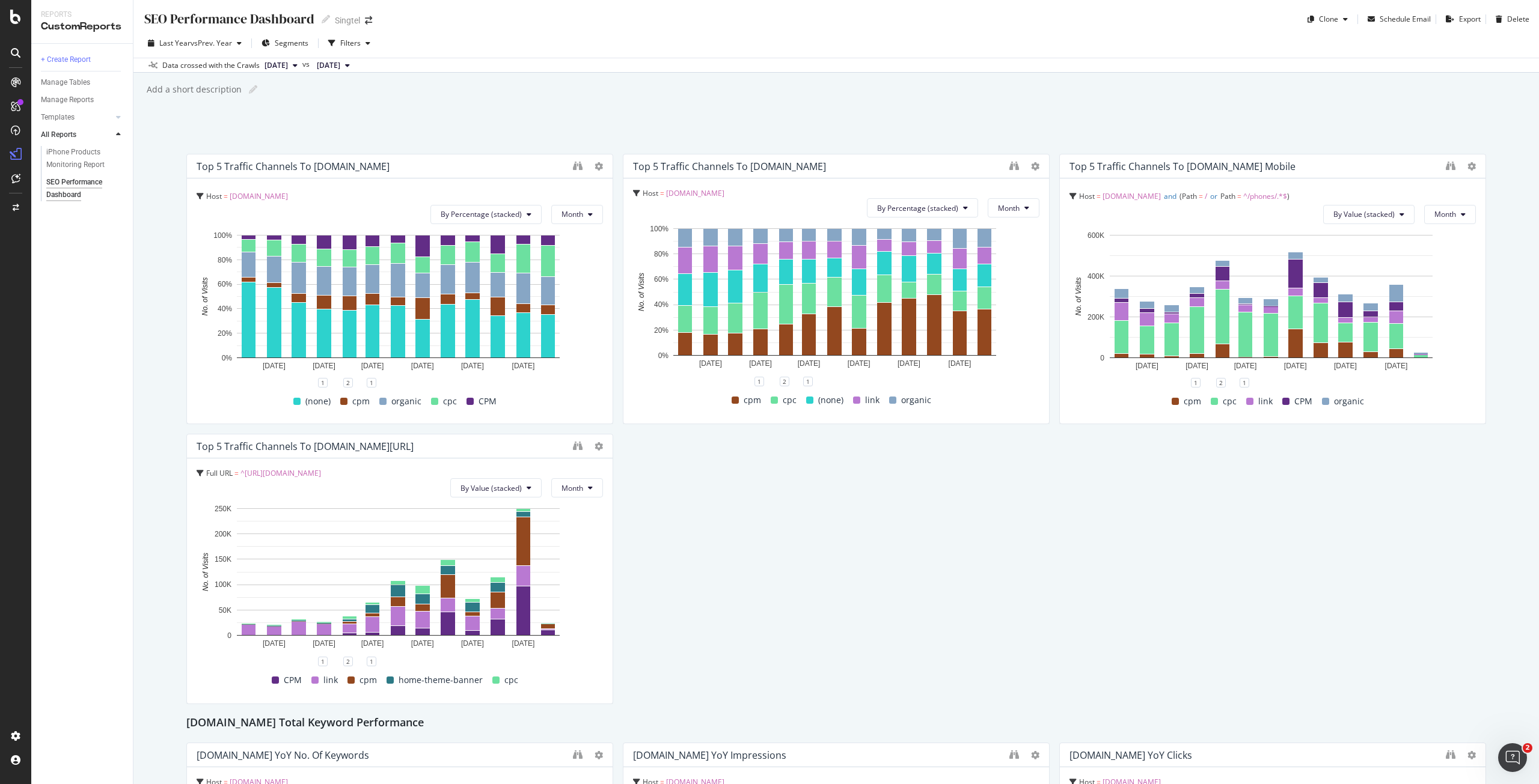
scroll to position [1682, 0]
